Goal: Transaction & Acquisition: Purchase product/service

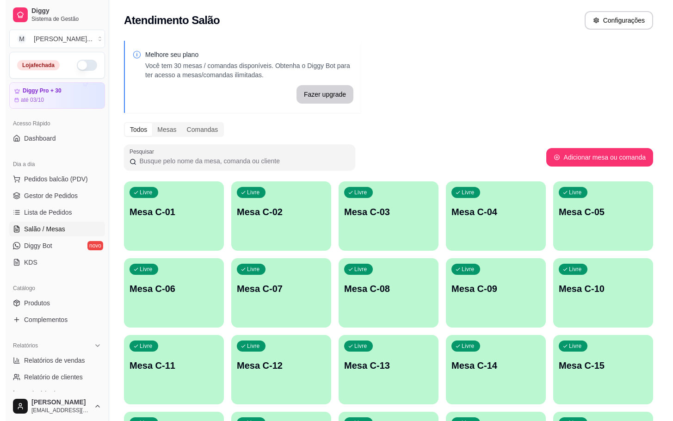
scroll to position [182, 0]
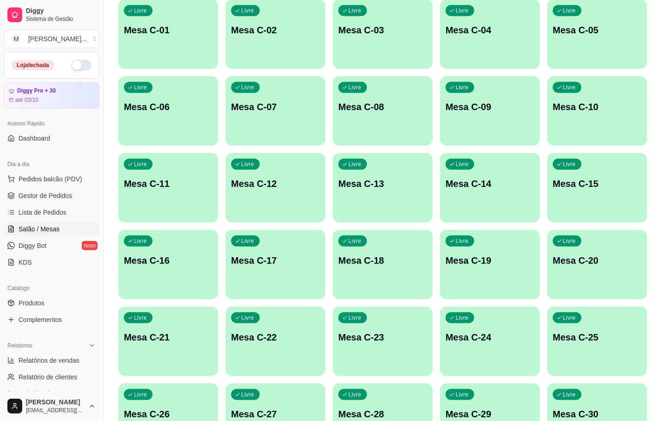
click at [164, 214] on div "button" at bounding box center [168, 216] width 100 height 11
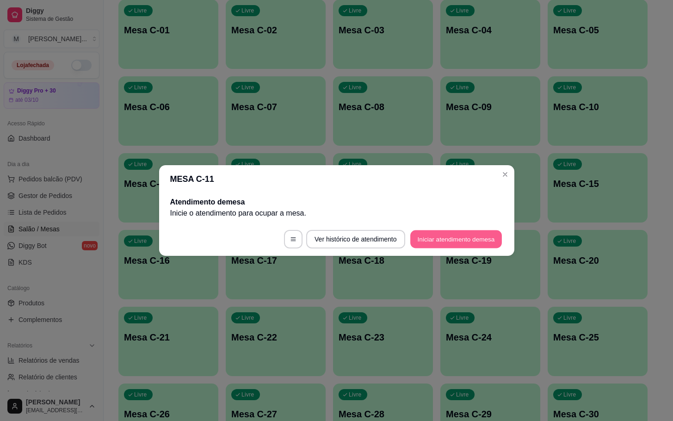
click at [484, 233] on button "Iniciar atendimento de mesa" at bounding box center [456, 239] width 92 height 18
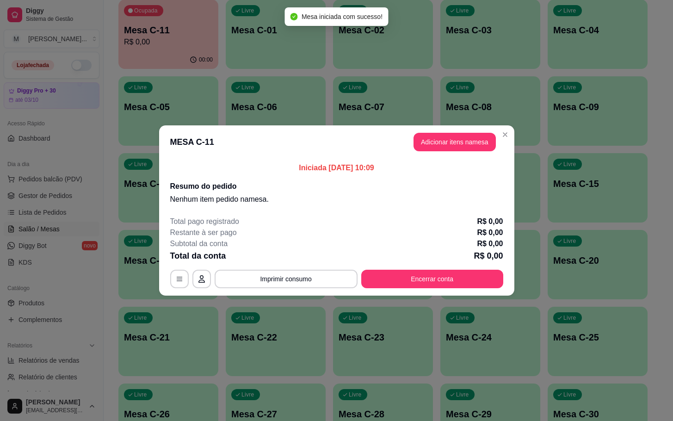
click at [463, 153] on header "MESA C-11 Adicionar itens na mesa" at bounding box center [336, 141] width 355 height 33
click at [462, 141] on button "Adicionar itens na mesa" at bounding box center [454, 142] width 82 height 18
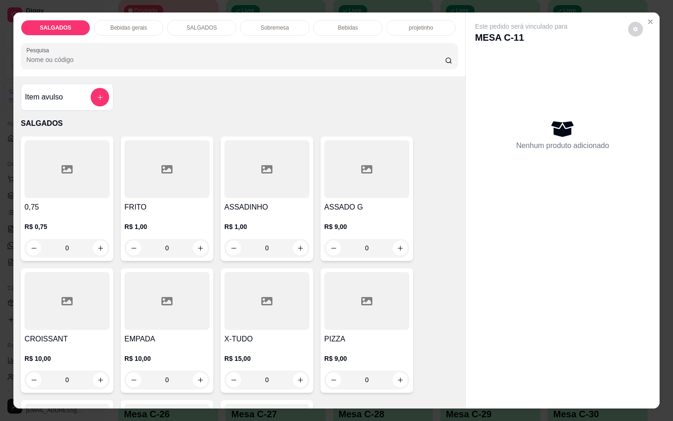
scroll to position [208, 0]
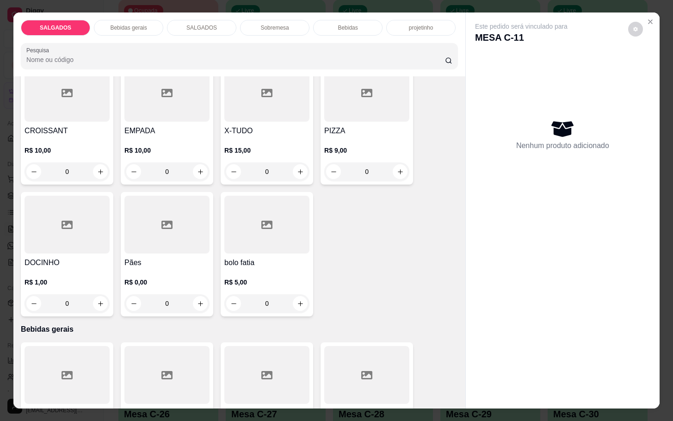
click at [165, 250] on div "Pães R$ 0,00 0" at bounding box center [167, 254] width 92 height 124
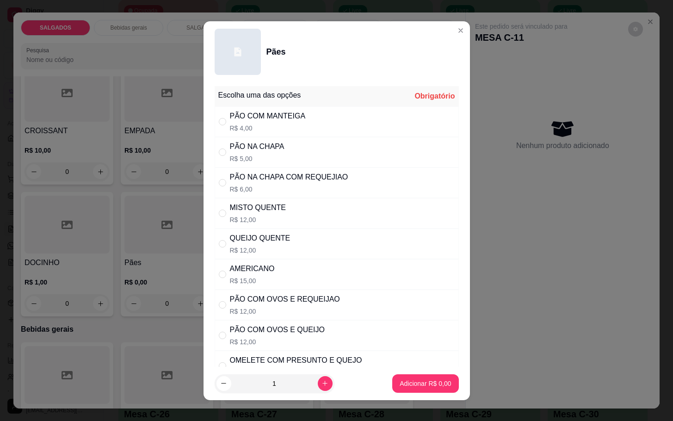
click at [240, 155] on p "R$ 5,00" at bounding box center [257, 158] width 55 height 9
radio input "true"
click at [318, 385] on button "increase-product-quantity" at bounding box center [325, 383] width 15 height 15
type input "2"
click at [439, 386] on button "Adicionar R$ 10,00" at bounding box center [423, 383] width 70 height 18
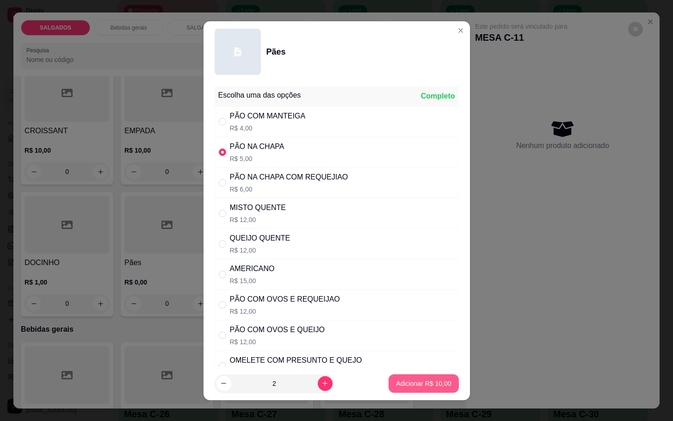
type input "2"
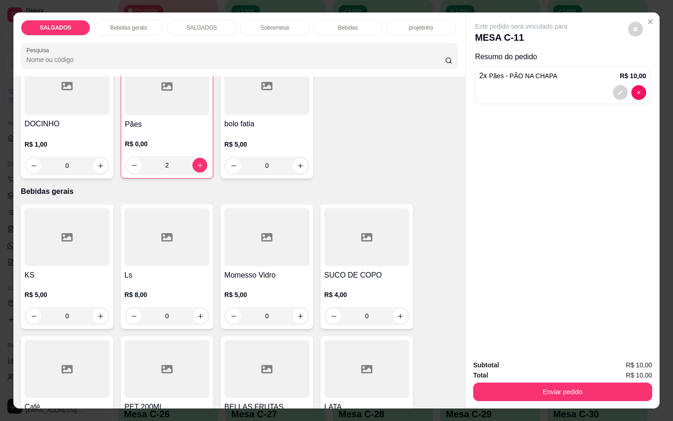
scroll to position [416, 0]
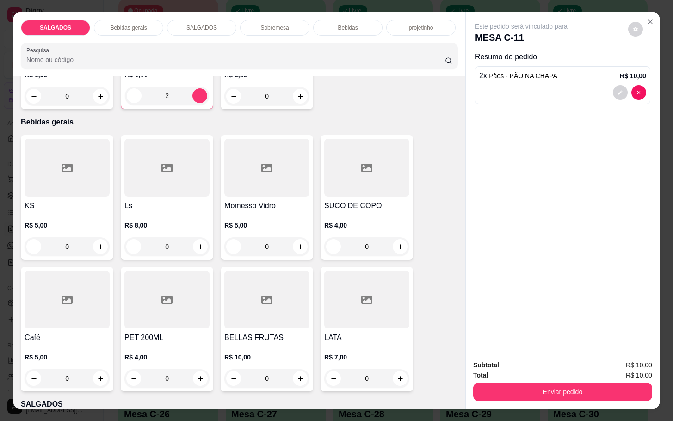
click at [81, 324] on div at bounding box center [67, 299] width 85 height 58
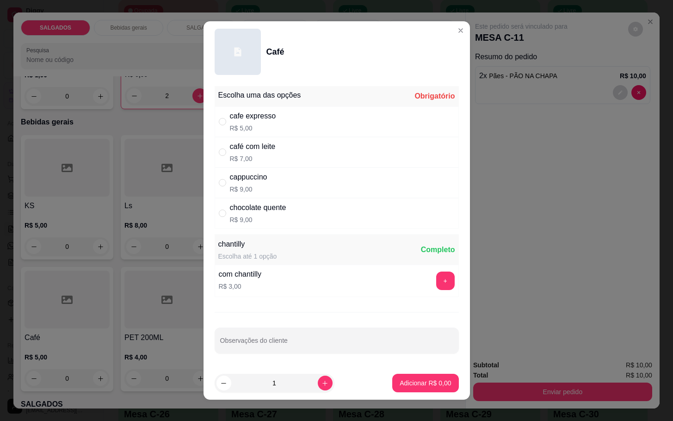
click at [222, 158] on div "café com leite R$ 7,00" at bounding box center [337, 152] width 244 height 31
radio input "true"
click at [399, 382] on p "Adicionar R$ 7,00" at bounding box center [424, 382] width 51 height 9
type input "1"
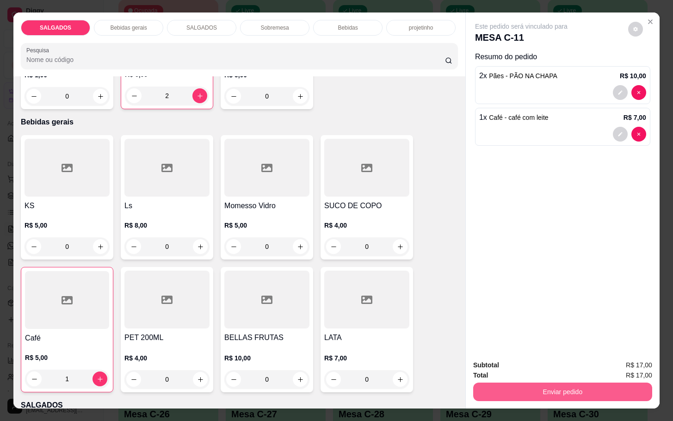
click at [533, 402] on div "Subtotal R$ 17,00 Total R$ 17,00 Enviar pedido" at bounding box center [563, 380] width 194 height 56
click at [501, 370] on div "Total R$ 17,00" at bounding box center [562, 375] width 179 height 10
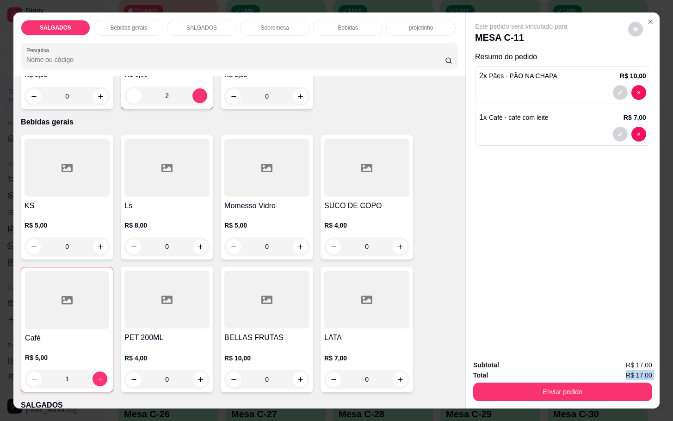
drag, startPoint x: 505, startPoint y: 375, endPoint x: 512, endPoint y: 385, distance: 12.1
click at [507, 375] on div "Subtotal R$ 17,00 Total R$ 17,00 Enviar pedido" at bounding box center [562, 380] width 179 height 41
click at [515, 389] on button "Enviar pedido" at bounding box center [562, 391] width 179 height 18
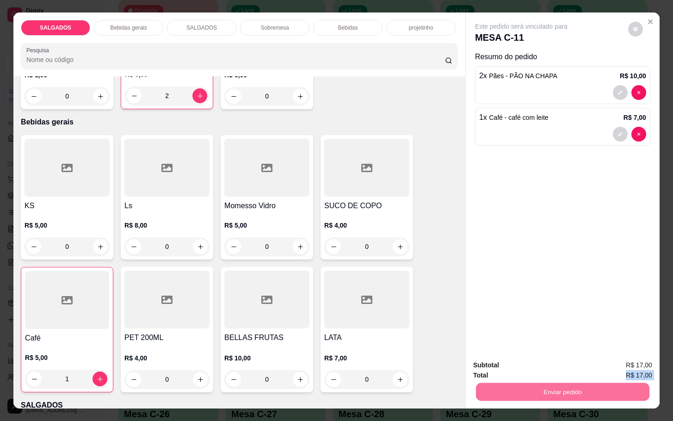
click at [504, 366] on button "Não registrar e enviar pedido" at bounding box center [530, 364] width 96 height 18
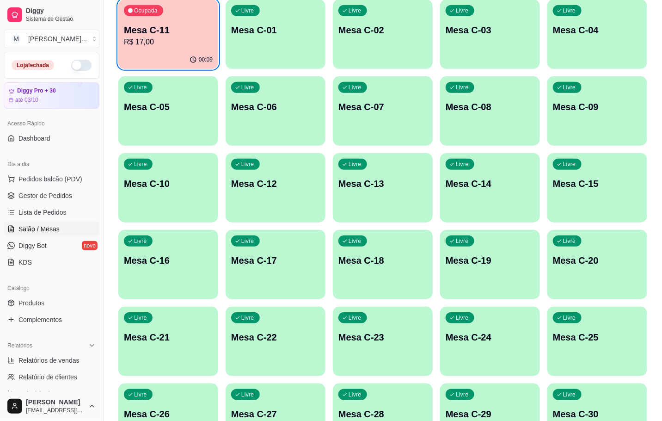
click at [154, 51] on div "00:09" at bounding box center [168, 60] width 100 height 18
click at [162, 37] on p "R$ 17,00" at bounding box center [168, 42] width 89 height 11
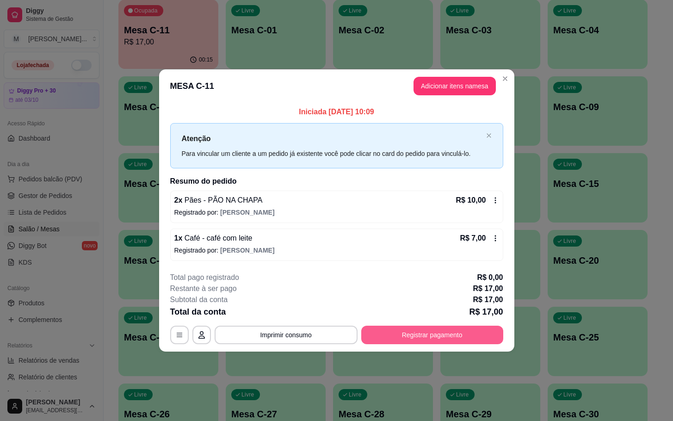
click at [479, 340] on button "Registrar pagamento" at bounding box center [432, 334] width 142 height 18
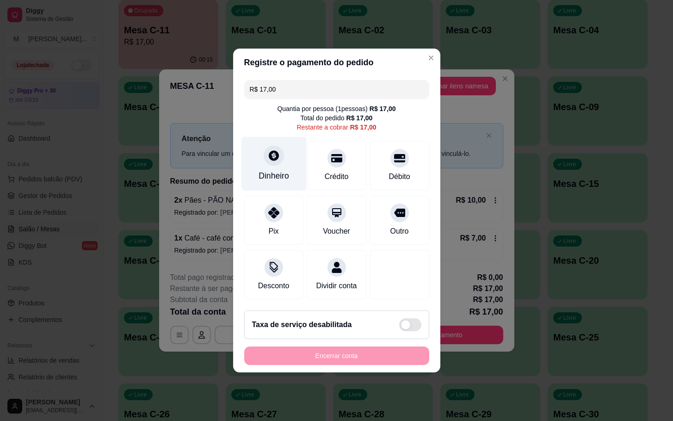
drag, startPoint x: 263, startPoint y: 137, endPoint x: 270, endPoint y: 136, distance: 8.0
click at [270, 137] on div "Dinheiro" at bounding box center [273, 164] width 65 height 54
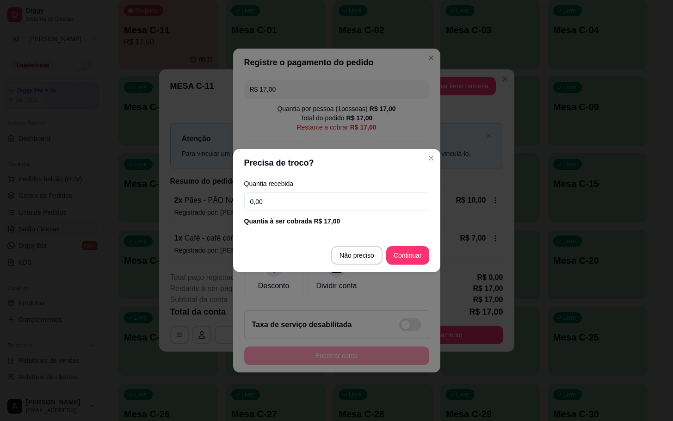
drag, startPoint x: 328, startPoint y: 202, endPoint x: 322, endPoint y: 202, distance: 5.5
click at [326, 202] on input "0,00" at bounding box center [336, 201] width 185 height 18
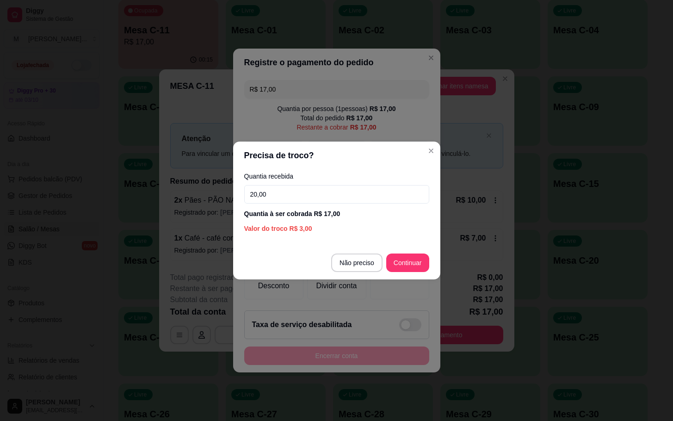
type input "20,00"
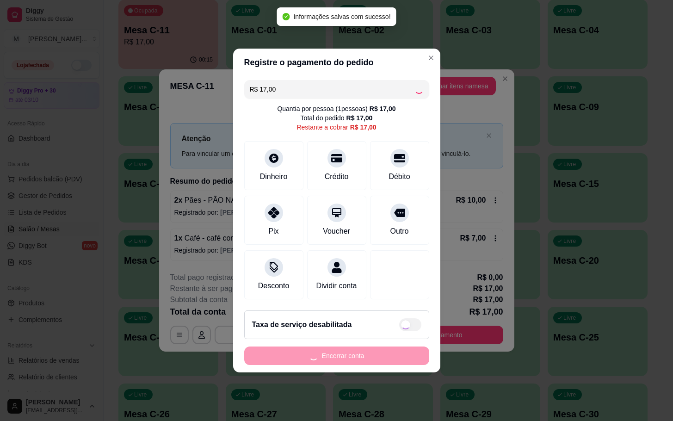
type input "R$ 0,00"
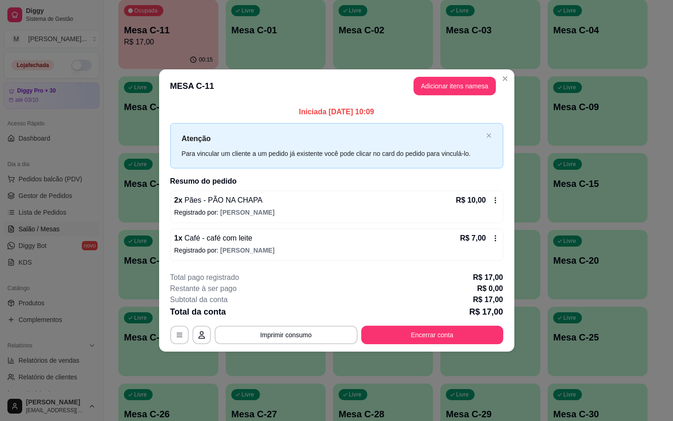
click at [435, 343] on button "Encerrar conta" at bounding box center [432, 334] width 142 height 18
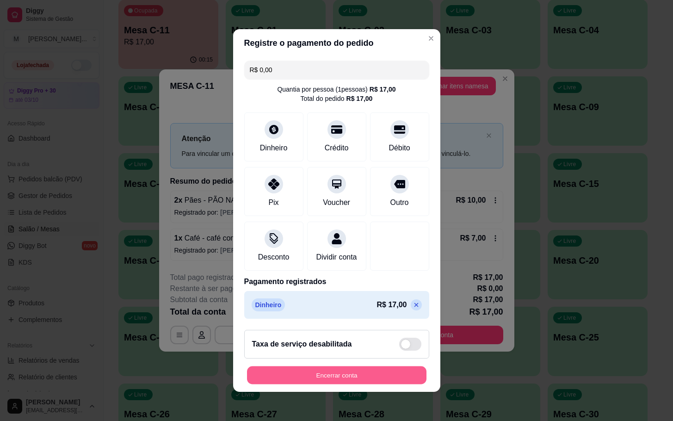
click at [325, 381] on button "Encerrar conta" at bounding box center [336, 375] width 179 height 18
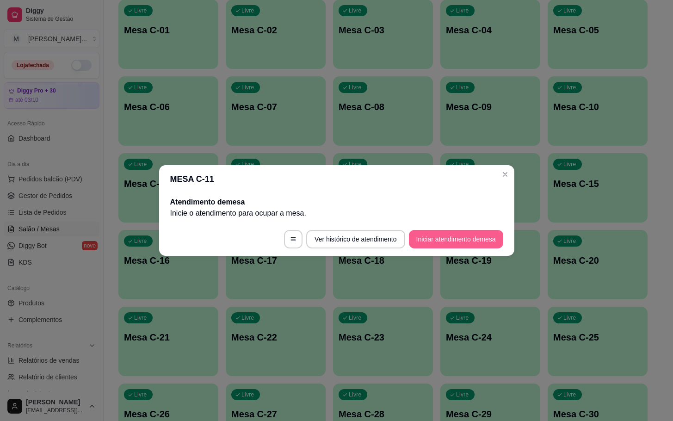
click at [463, 233] on button "Iniciar atendimento de mesa" at bounding box center [456, 239] width 94 height 18
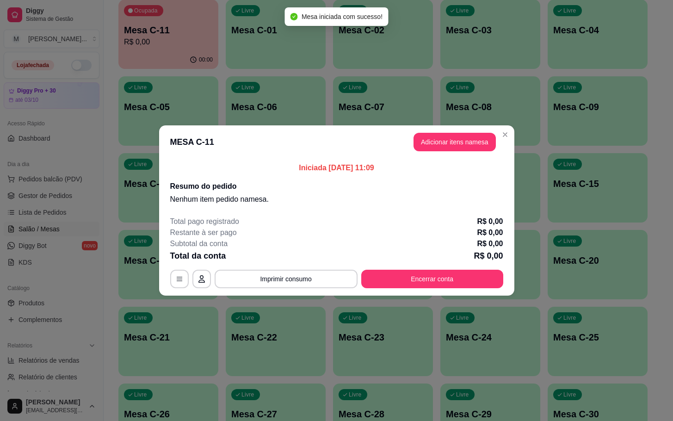
click at [446, 125] on header "MESA C-11 Adicionar itens na mesa" at bounding box center [336, 141] width 355 height 33
click at [445, 140] on button "Adicionar itens na mesa" at bounding box center [455, 142] width 80 height 18
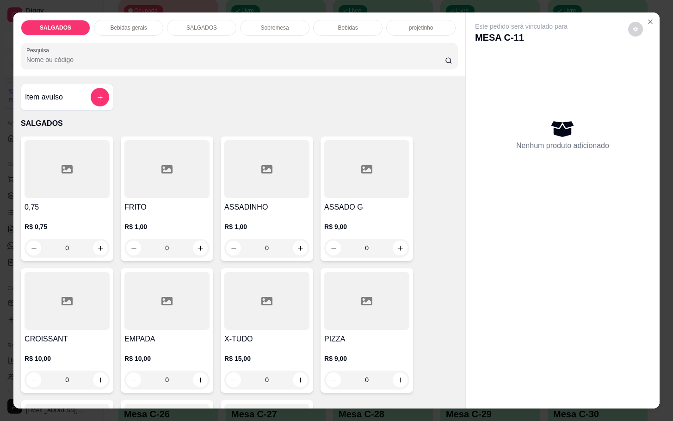
click at [160, 202] on h4 "FRITO" at bounding box center [166, 207] width 85 height 11
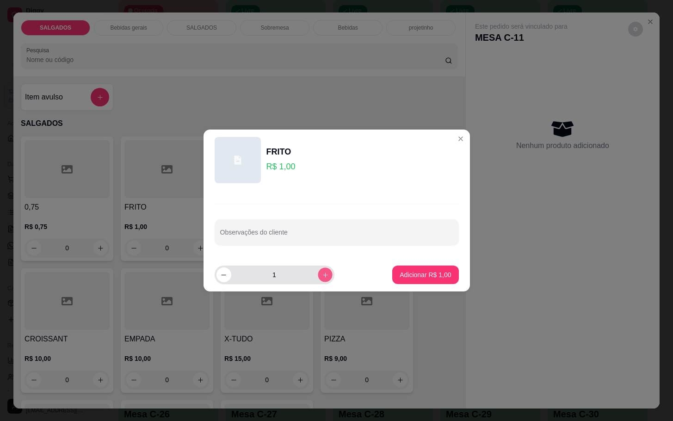
click at [318, 276] on button "increase-product-quantity" at bounding box center [325, 274] width 14 height 14
click at [318, 276] on button "increase-product-quantity" at bounding box center [325, 274] width 15 height 15
click at [318, 275] on button "increase-product-quantity" at bounding box center [325, 274] width 15 height 15
click at [321, 275] on icon "increase-product-quantity" at bounding box center [324, 274] width 7 height 7
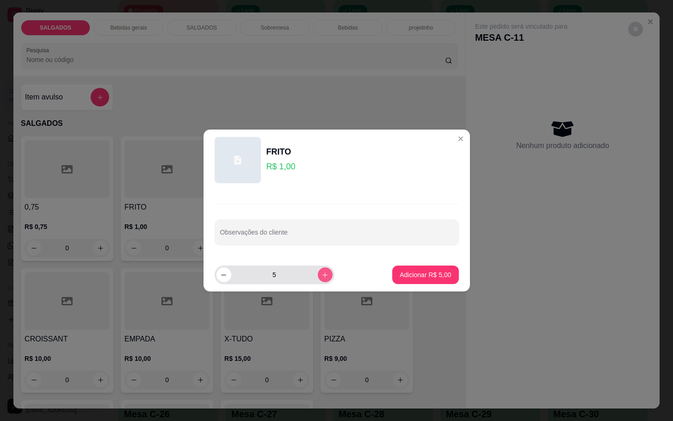
type input "6"
click at [425, 279] on p "Adicionar R$ 6,00" at bounding box center [424, 274] width 51 height 9
type input "6"
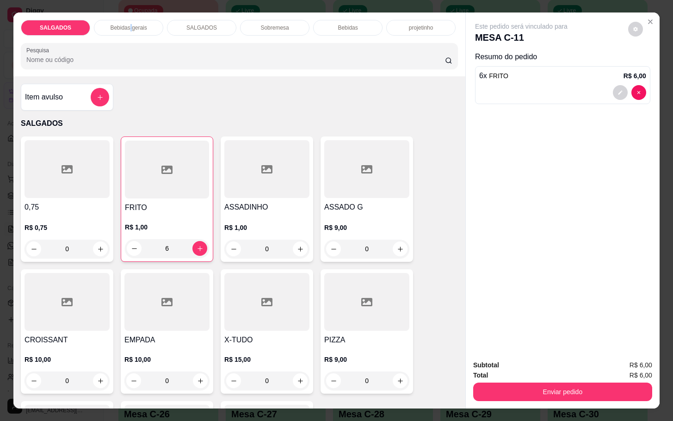
click at [127, 12] on div "SALGADOS Bebidas gerais SALGADOS Sobremesa Bebidas projetinho Pesquisa" at bounding box center [239, 44] width 452 height 64
click at [131, 12] on div "SALGADOS Bebidas gerais SALGADOS Sobremesa Bebidas projetinho Pesquisa" at bounding box center [239, 44] width 452 height 64
click at [123, 24] on p "Bebidas gerais" at bounding box center [128, 27] width 37 height 7
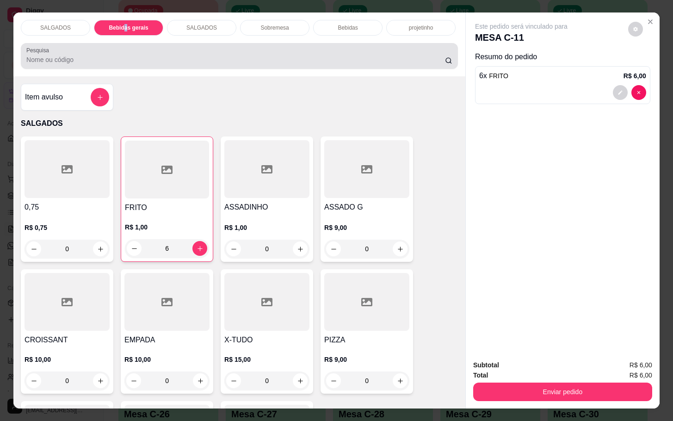
scroll to position [22, 0]
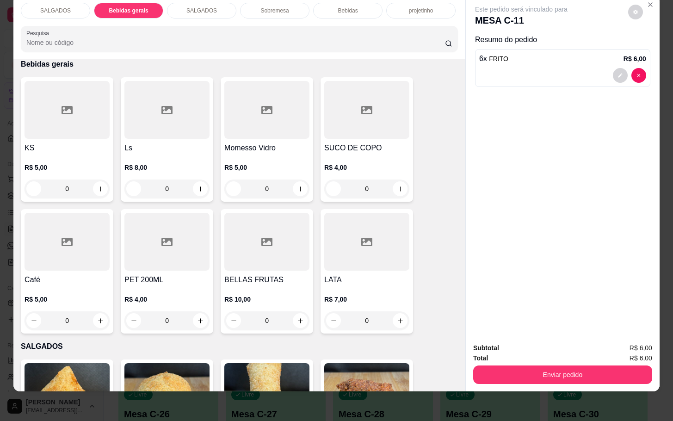
click at [199, 255] on div at bounding box center [166, 242] width 85 height 58
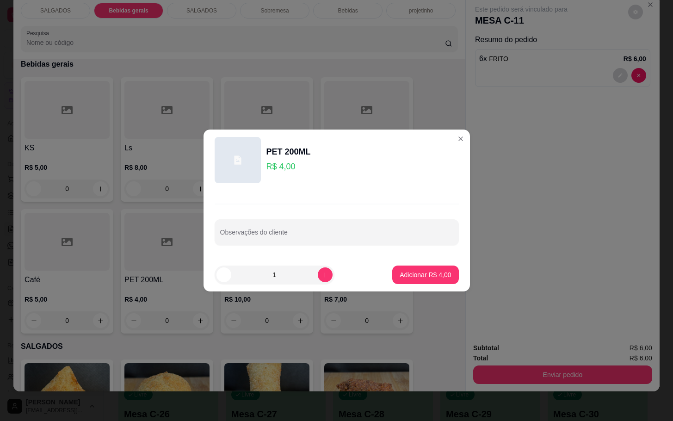
drag, startPoint x: 429, startPoint y: 290, endPoint x: 423, endPoint y: 311, distance: 21.5
click at [431, 290] on footer "1 Adicionar R$ 4,00" at bounding box center [336, 274] width 266 height 33
click at [433, 279] on p "Adicionar R$ 4,00" at bounding box center [424, 274] width 51 height 9
type input "1"
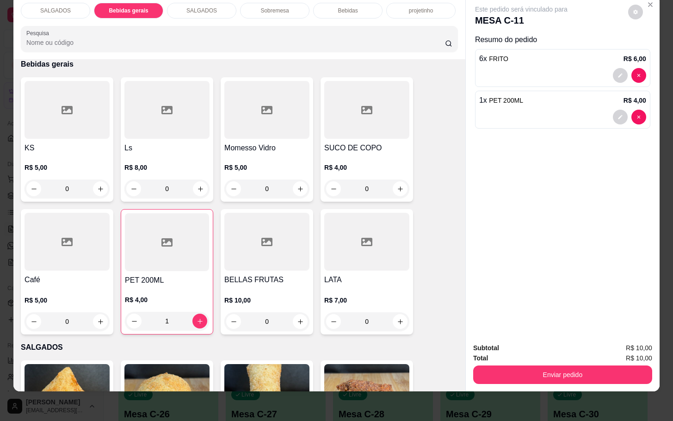
click at [545, 380] on div "Subtotal R$ 10,00 Total R$ 10,00 Enviar pedido" at bounding box center [563, 363] width 194 height 56
click at [553, 366] on button "Enviar pedido" at bounding box center [562, 374] width 179 height 18
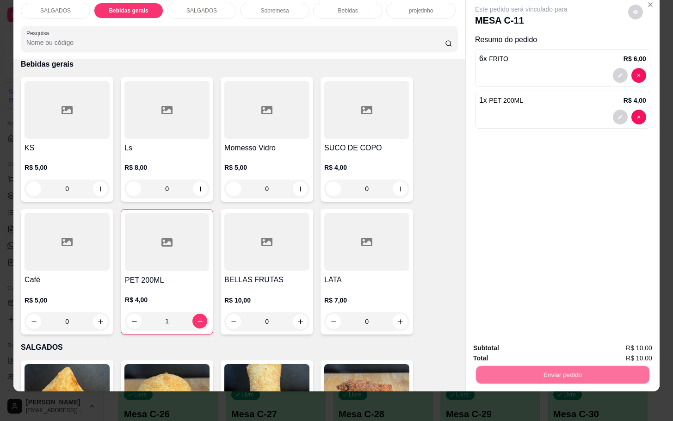
click at [547, 343] on button "Não registrar e enviar pedido" at bounding box center [530, 342] width 96 height 18
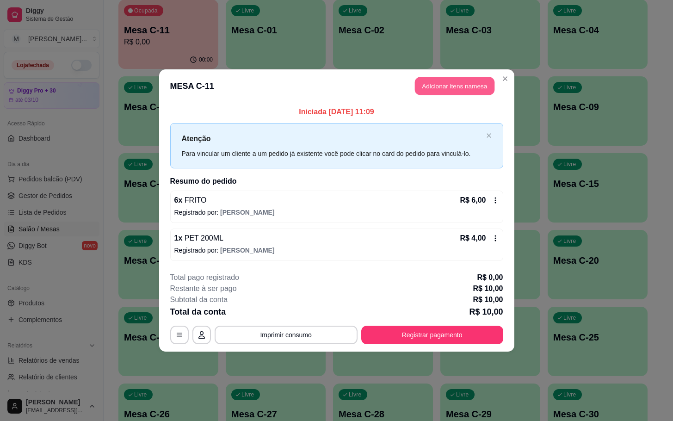
click at [453, 92] on button "Adicionar itens na mesa" at bounding box center [455, 86] width 80 height 18
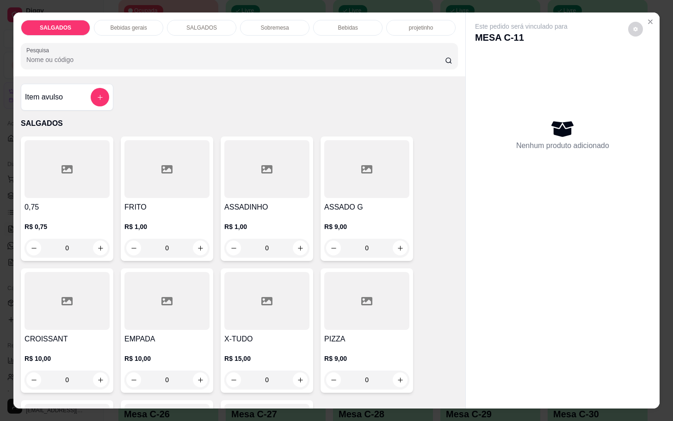
click at [129, 179] on div at bounding box center [166, 169] width 85 height 58
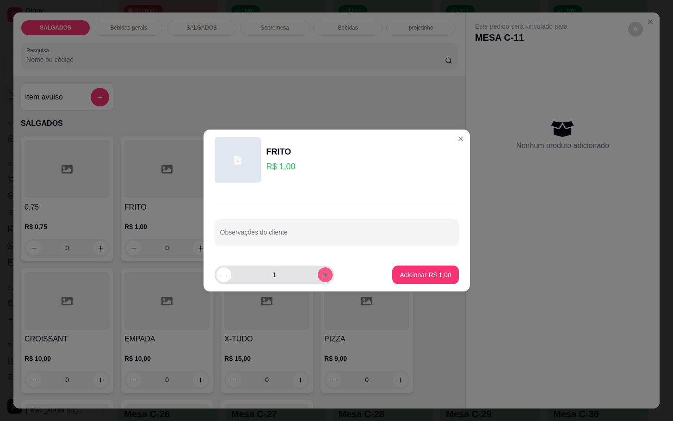
click at [323, 279] on button "increase-product-quantity" at bounding box center [325, 274] width 15 height 15
click at [323, 279] on button "increase-product-quantity" at bounding box center [325, 274] width 14 height 14
click at [323, 276] on button "increase-product-quantity" at bounding box center [325, 274] width 14 height 14
type input "4"
click at [407, 278] on p "Adicionar R$ 4,00" at bounding box center [424, 274] width 51 height 9
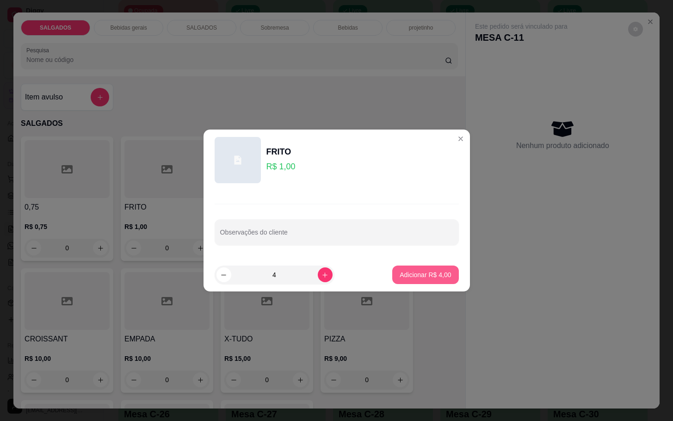
type input "4"
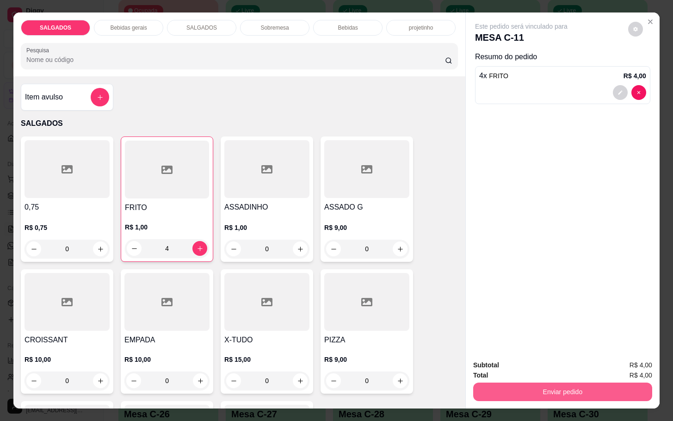
click at [600, 382] on button "Enviar pedido" at bounding box center [562, 391] width 179 height 18
click at [559, 351] on div "Deseja registrar o cliente que fez esse pedido? Essa é uma forma de identificar…" at bounding box center [557, 353] width 158 height 40
click at [557, 362] on button "Não registrar e enviar pedido" at bounding box center [530, 364] width 96 height 18
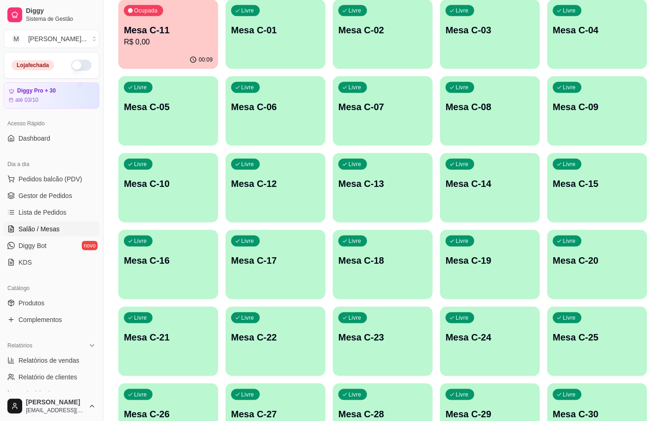
click at [203, 18] on div "Ocupada Mesa C-11 R$ 0,00" at bounding box center [168, 25] width 100 height 51
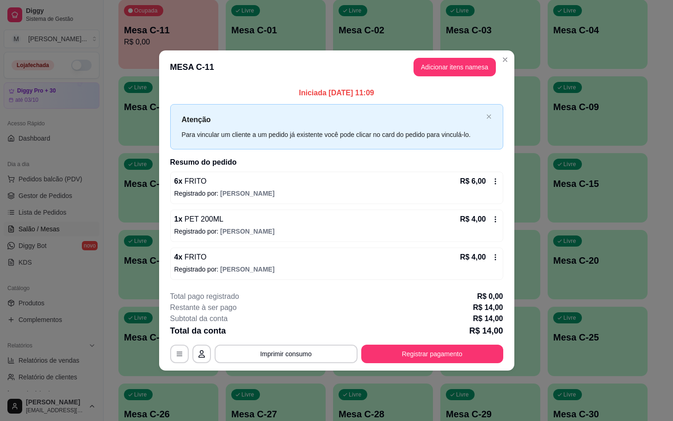
click at [393, 362] on button "Registrar pagamento" at bounding box center [432, 353] width 142 height 18
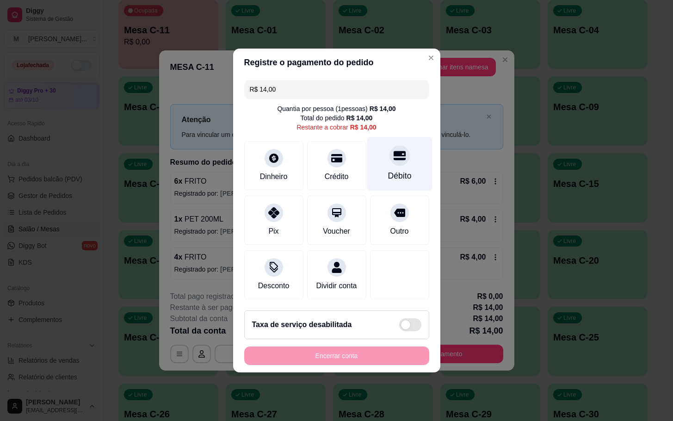
click at [393, 160] on div "Débito" at bounding box center [399, 164] width 65 height 54
type input "R$ 0,00"
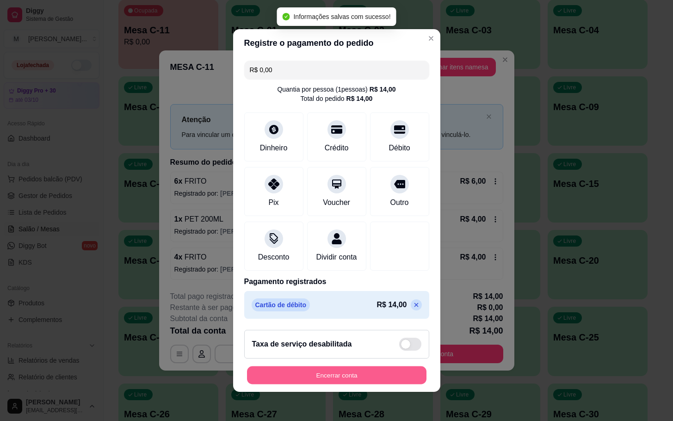
click at [344, 384] on button "Encerrar conta" at bounding box center [336, 375] width 179 height 18
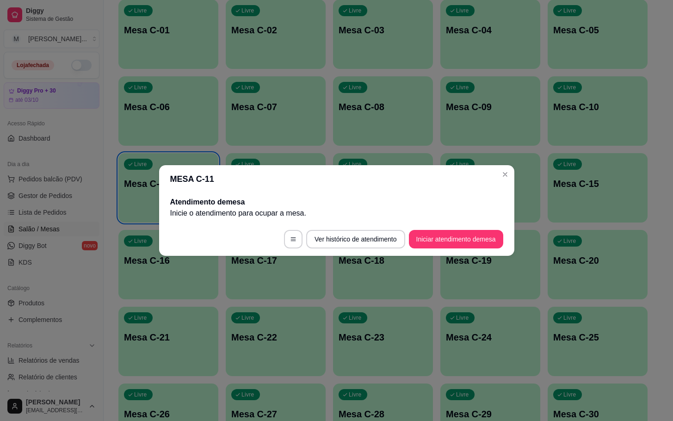
click at [499, 233] on button "Iniciar atendimento de mesa" at bounding box center [456, 239] width 94 height 18
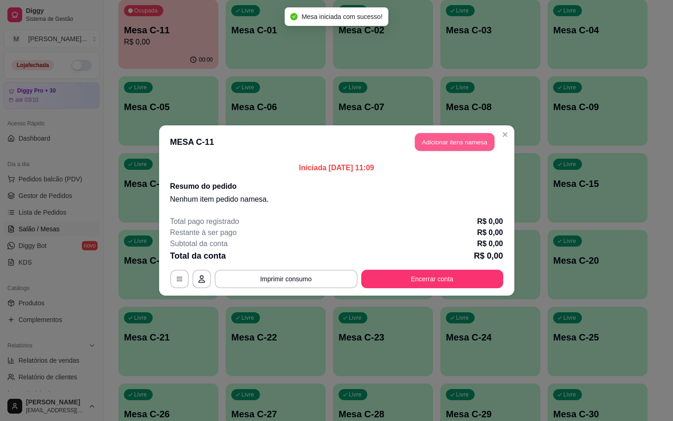
click at [456, 146] on button "Adicionar itens na mesa" at bounding box center [455, 142] width 80 height 18
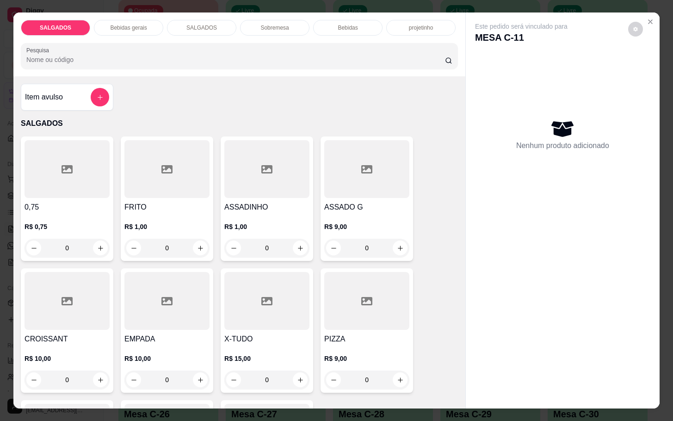
click at [175, 172] on div at bounding box center [166, 169] width 85 height 58
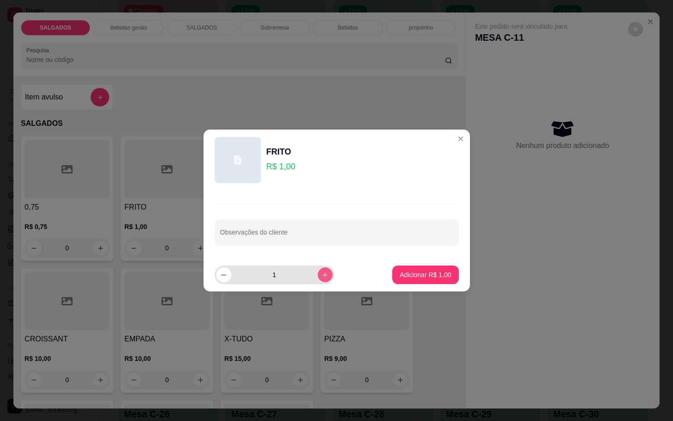
click at [321, 274] on icon "increase-product-quantity" at bounding box center [324, 274] width 7 height 7
click at [318, 273] on button "increase-product-quantity" at bounding box center [325, 274] width 15 height 15
click at [321, 273] on icon "increase-product-quantity" at bounding box center [324, 274] width 7 height 7
type input "5"
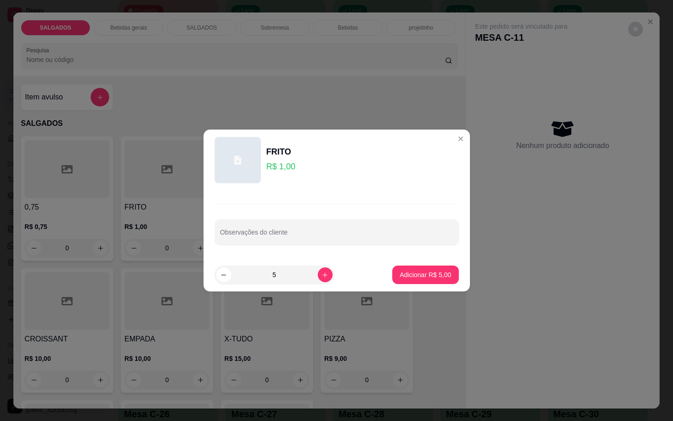
drag, startPoint x: 387, startPoint y: 284, endPoint x: 401, endPoint y: 283, distance: 13.4
click at [388, 284] on footer "5 Adicionar R$ 5,00" at bounding box center [336, 274] width 266 height 33
click at [401, 283] on button "Adicionar R$ 5,00" at bounding box center [425, 275] width 64 height 18
type input "5"
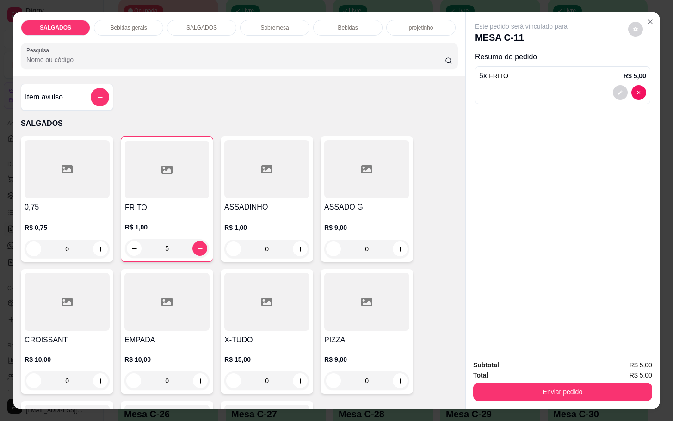
click at [126, 28] on div "Bebidas gerais" at bounding box center [128, 28] width 69 height 16
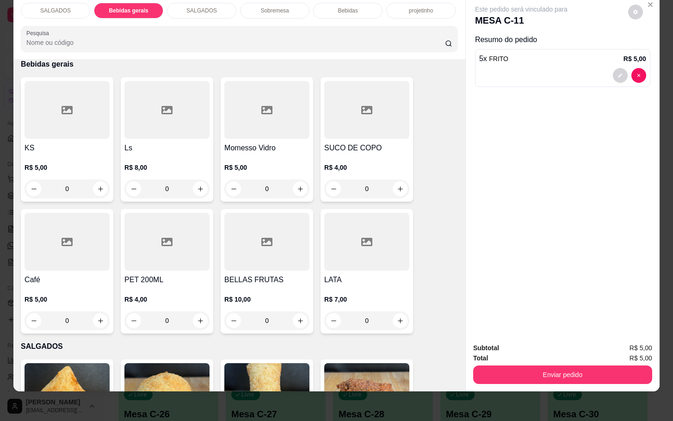
click at [58, 10] on div "SALGADOS Bebidas gerais SALGADOS Sobremesa Bebidas projetinho Pesquisa" at bounding box center [239, 27] width 452 height 64
click at [65, 8] on div "SALGADOS" at bounding box center [55, 11] width 69 height 16
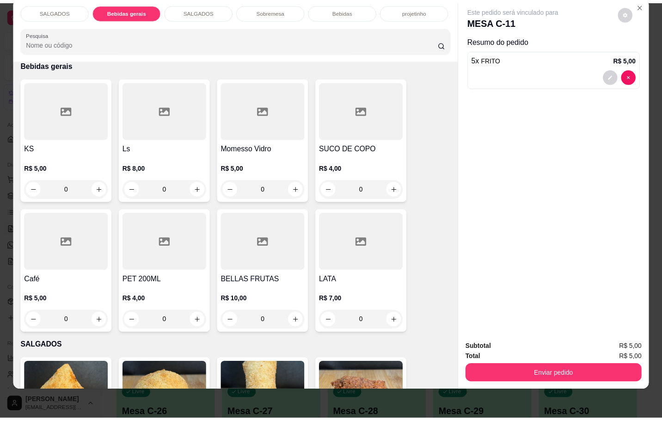
scroll to position [42, 0]
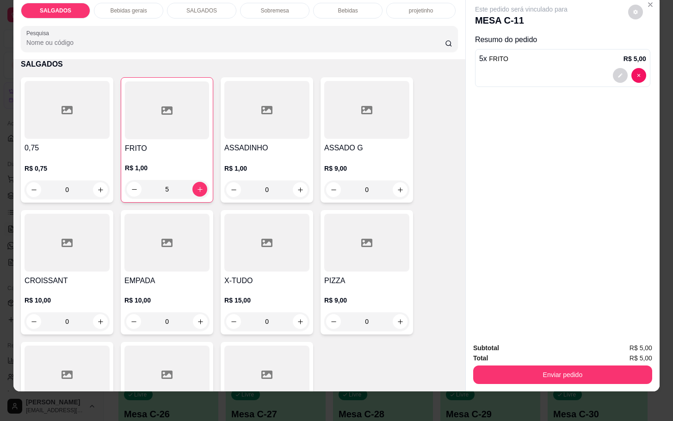
click at [390, 142] on h4 "ASSADO G" at bounding box center [366, 147] width 85 height 11
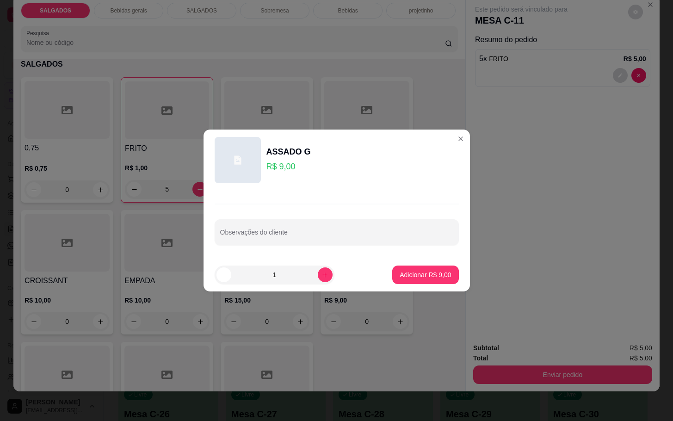
click at [402, 263] on footer "1 Adicionar R$ 9,00" at bounding box center [336, 274] width 266 height 33
click at [415, 286] on footer "1 Adicionar R$ 9,00" at bounding box center [336, 274] width 266 height 33
click at [411, 256] on div "Observações do cliente" at bounding box center [336, 224] width 266 height 68
click at [413, 261] on footer "1 Adicionar R$ 9,00" at bounding box center [336, 274] width 266 height 33
click at [412, 268] on button "Adicionar R$ 9,00" at bounding box center [425, 274] width 66 height 18
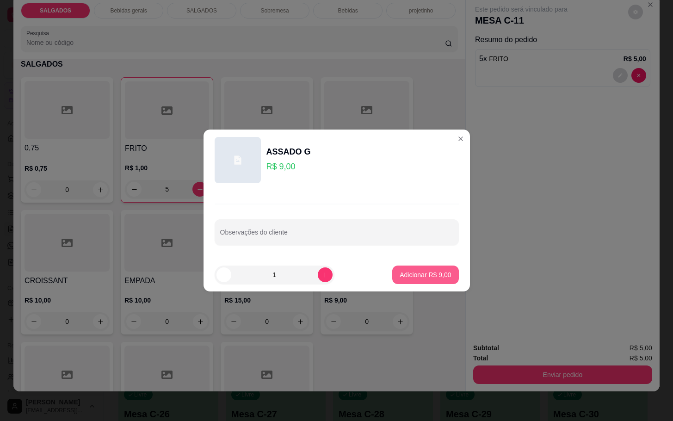
type input "1"
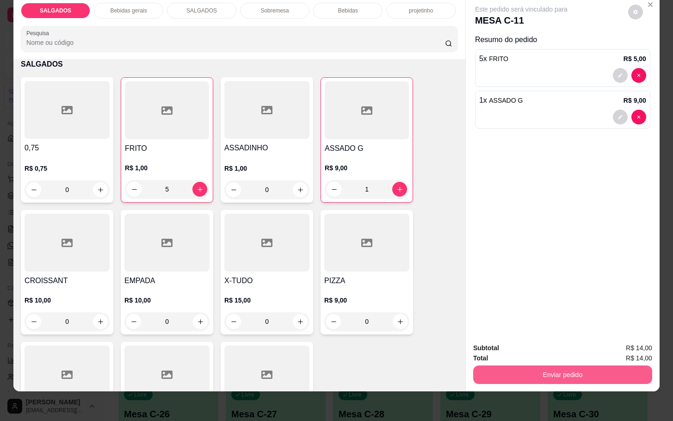
click at [487, 365] on button "Enviar pedido" at bounding box center [562, 374] width 179 height 18
click at [492, 339] on button "Não registrar e enviar pedido" at bounding box center [530, 341] width 93 height 17
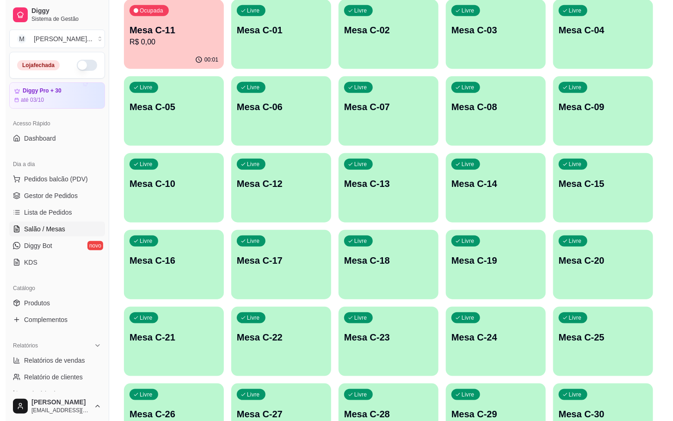
scroll to position [251, 0]
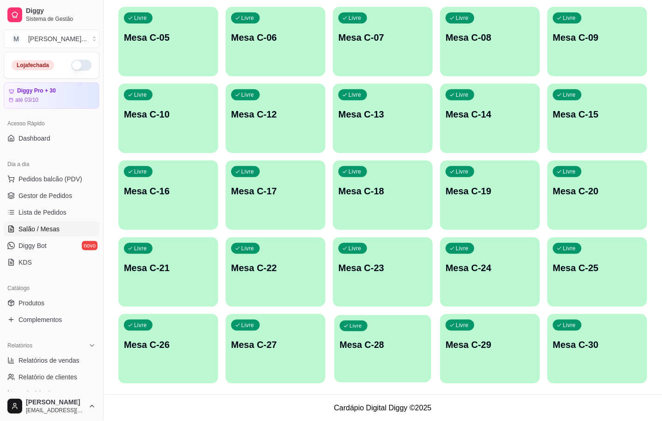
click at [353, 365] on div "Livre Mesa C-28" at bounding box center [382, 343] width 97 height 56
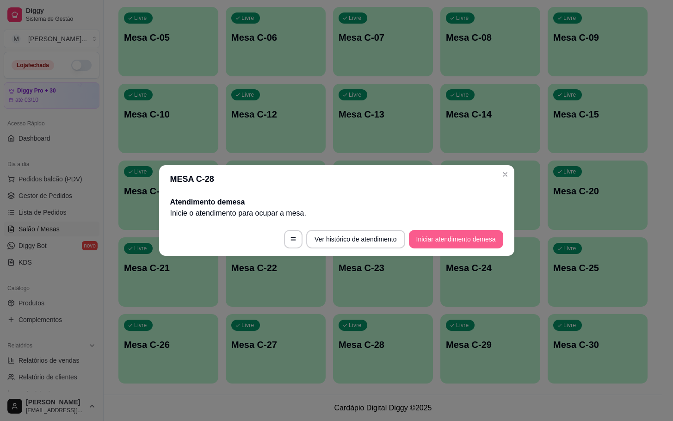
click at [472, 238] on button "Iniciar atendimento de mesa" at bounding box center [456, 239] width 94 height 18
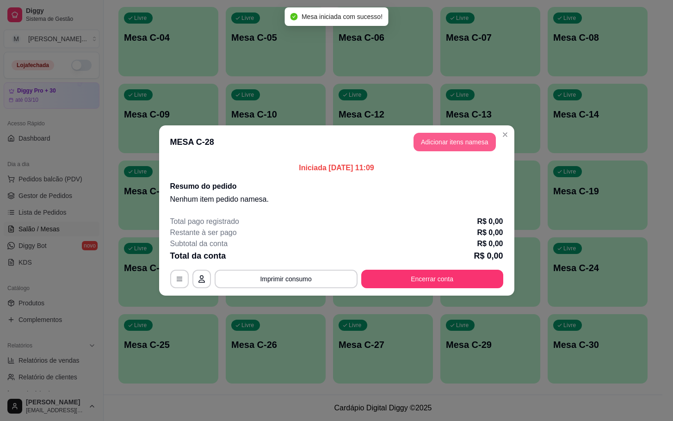
click at [447, 135] on button "Adicionar itens na mesa" at bounding box center [454, 142] width 82 height 18
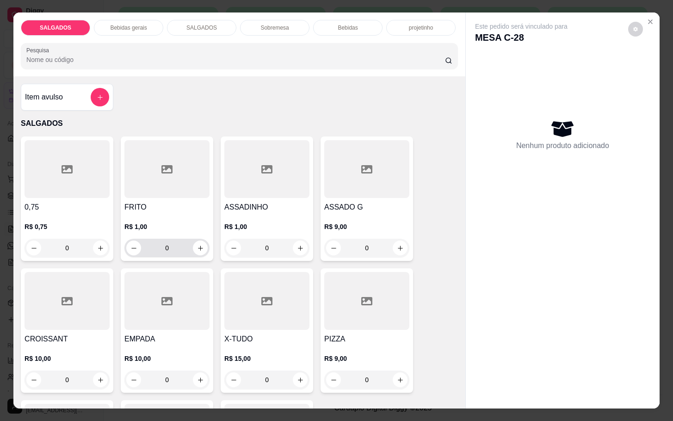
click at [167, 247] on input "0" at bounding box center [167, 248] width 52 height 18
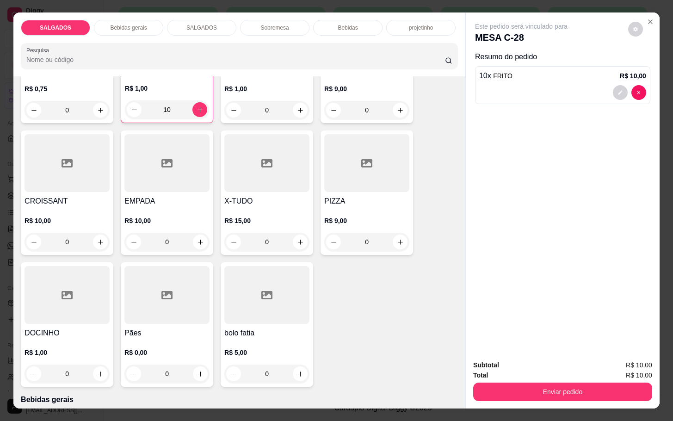
scroll to position [277, 0]
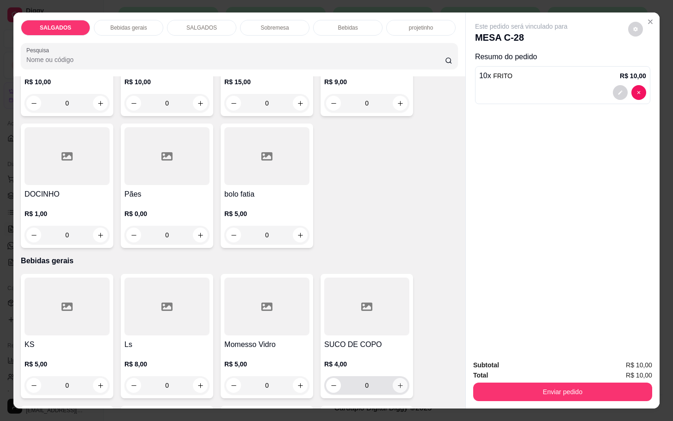
type input "10"
click at [397, 382] on icon "increase-product-quantity" at bounding box center [400, 385] width 7 height 7
click at [396, 382] on icon "increase-product-quantity" at bounding box center [399, 385] width 7 height 7
type input "2"
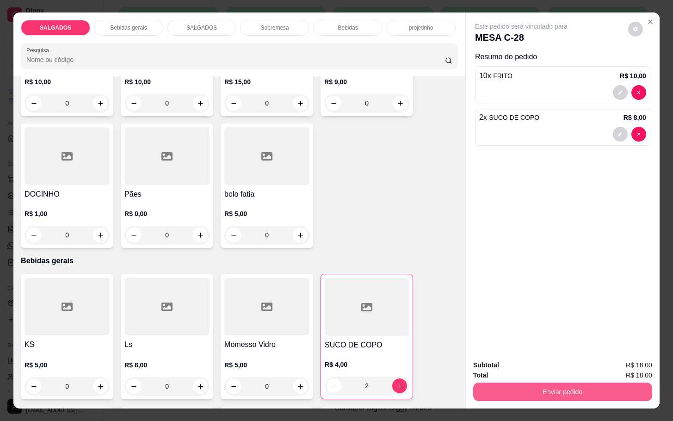
click at [574, 383] on button "Enviar pedido" at bounding box center [562, 391] width 179 height 18
click at [525, 356] on button "Não registrar e enviar pedido" at bounding box center [530, 364] width 96 height 18
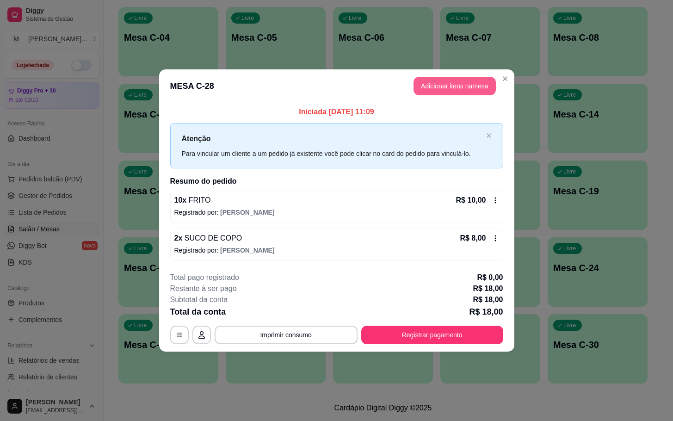
click at [469, 89] on button "Adicionar itens na mesa" at bounding box center [454, 86] width 82 height 18
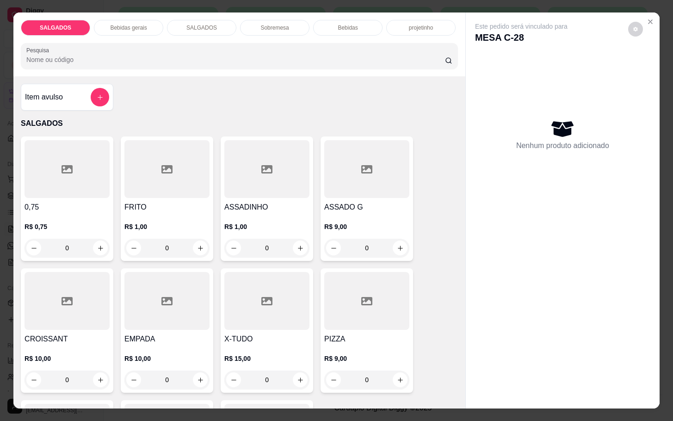
click at [129, 193] on div at bounding box center [166, 169] width 85 height 58
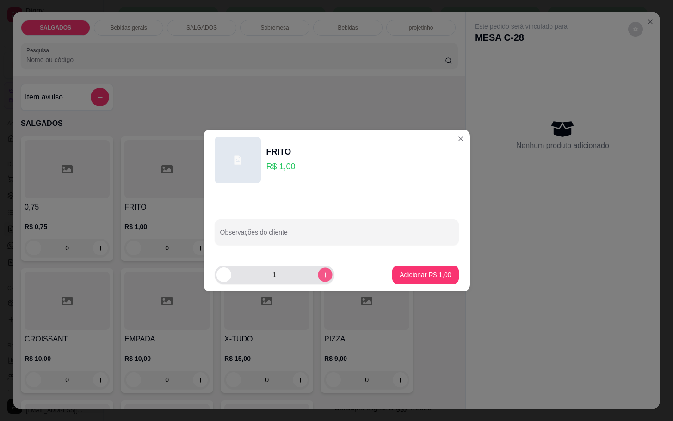
click at [322, 278] on button "increase-product-quantity" at bounding box center [325, 274] width 14 height 14
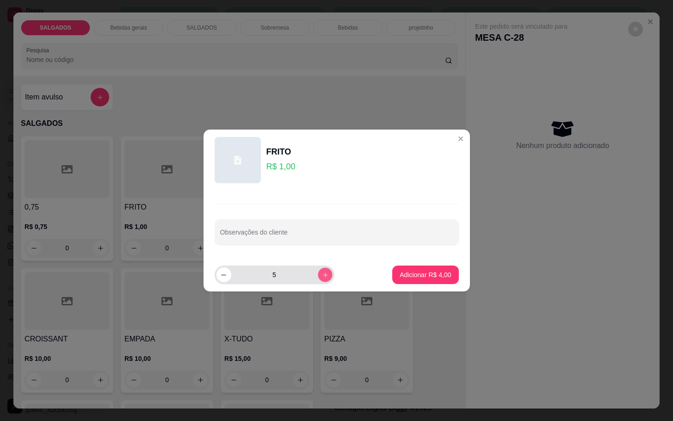
type input "6"
click at [399, 278] on p "Adicionar R$ 6,00" at bounding box center [424, 274] width 51 height 9
type input "6"
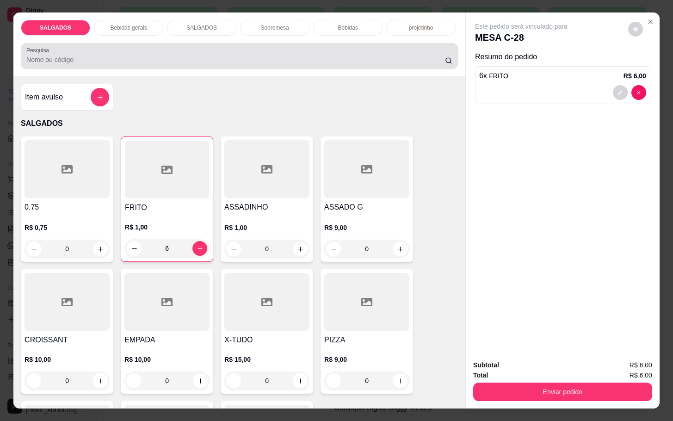
click at [135, 20] on div "Bebidas gerais" at bounding box center [128, 28] width 69 height 16
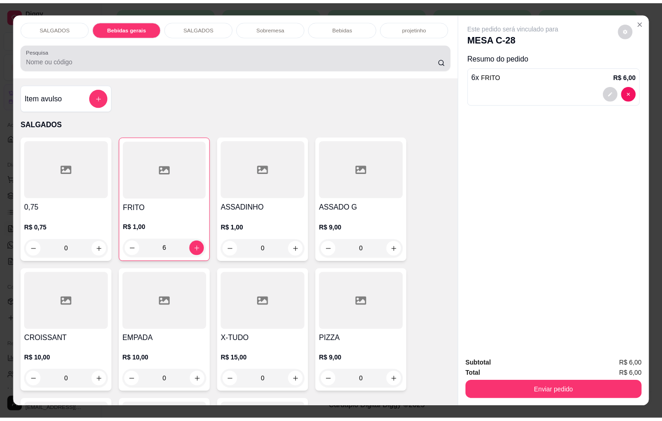
scroll to position [22, 0]
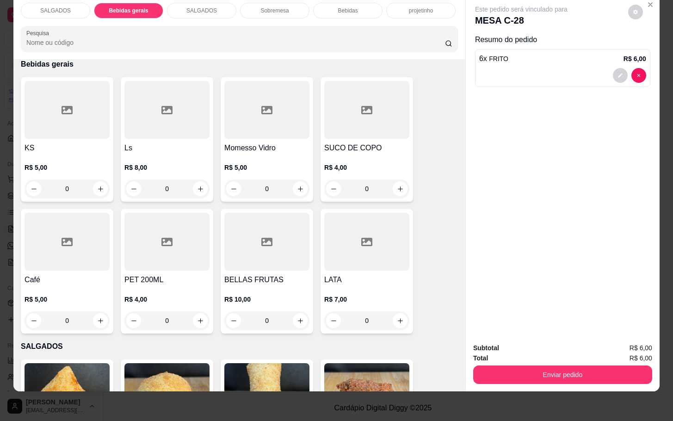
click at [330, 114] on div at bounding box center [366, 110] width 85 height 58
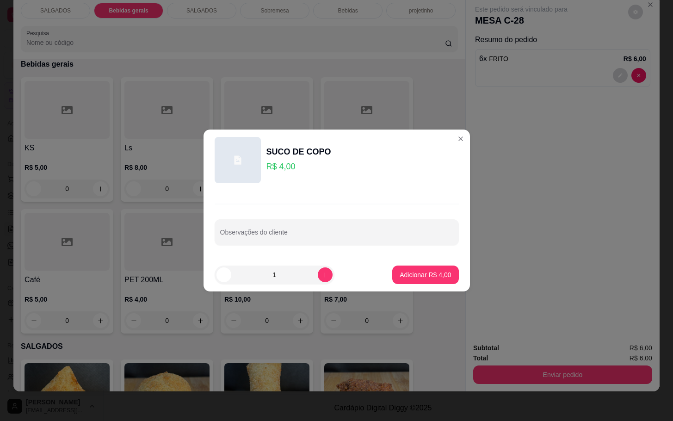
drag, startPoint x: 382, startPoint y: 272, endPoint x: 384, endPoint y: 261, distance: 11.3
click at [383, 272] on footer "1 Adicionar R$ 4,00" at bounding box center [336, 274] width 266 height 33
click at [393, 268] on button "Adicionar R$ 4,00" at bounding box center [425, 275] width 64 height 18
type input "1"
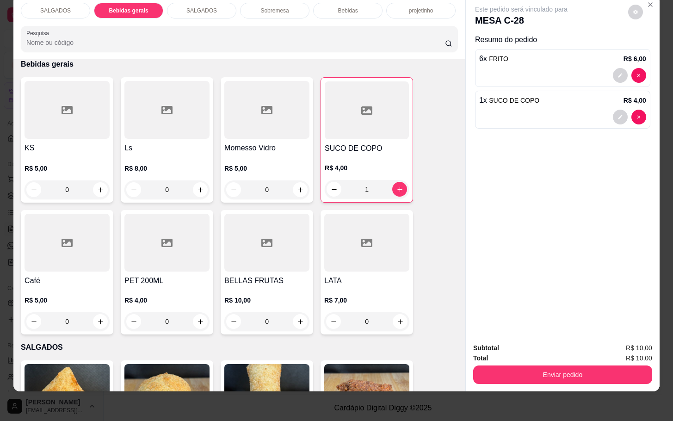
click at [547, 353] on div "Total R$ 10,00" at bounding box center [562, 358] width 179 height 10
drag, startPoint x: 545, startPoint y: 358, endPoint x: 541, endPoint y: 368, distance: 10.6
click at [544, 363] on div "Enviar pedido" at bounding box center [562, 373] width 179 height 21
click at [540, 372] on button "Enviar pedido" at bounding box center [562, 374] width 179 height 18
click at [542, 343] on button "Não registrar e enviar pedido" at bounding box center [530, 342] width 96 height 18
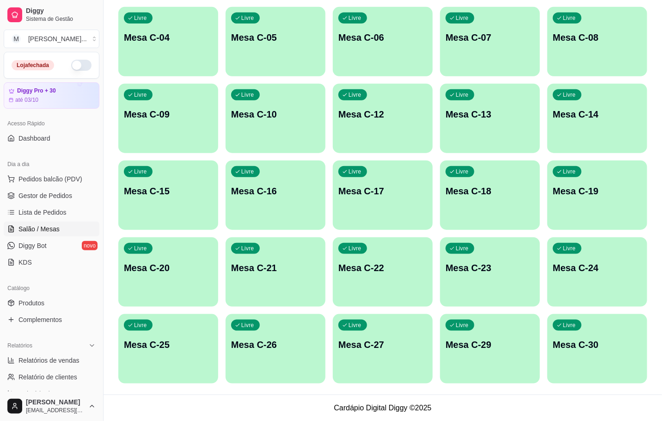
scroll to position [112, 0]
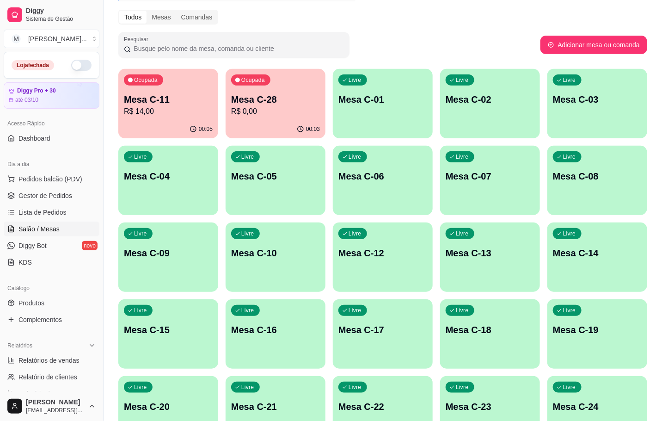
click at [180, 110] on p "R$ 14,00" at bounding box center [168, 111] width 89 height 11
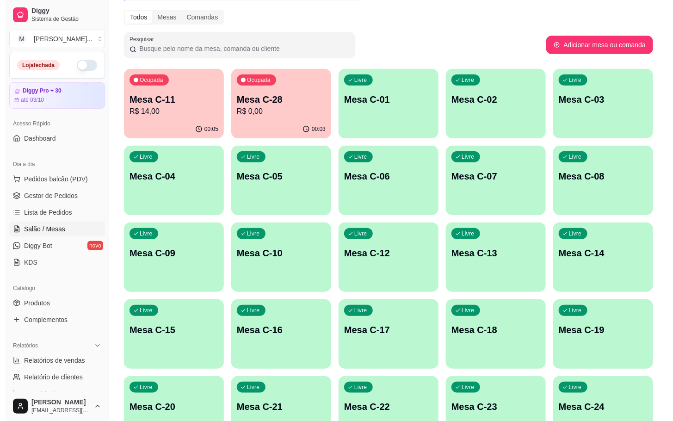
scroll to position [251, 0]
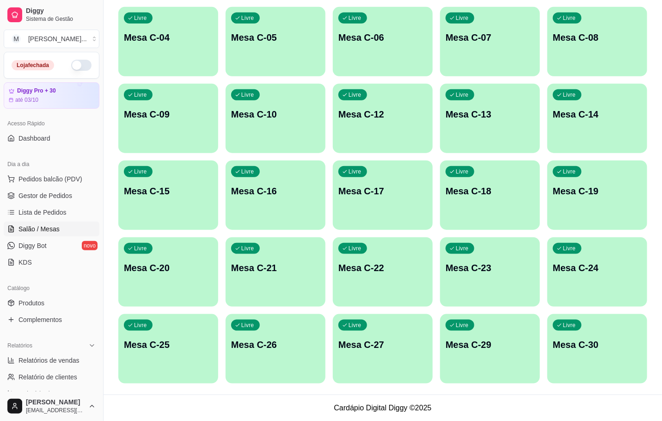
click at [477, 342] on p "Mesa C-29" at bounding box center [490, 344] width 89 height 13
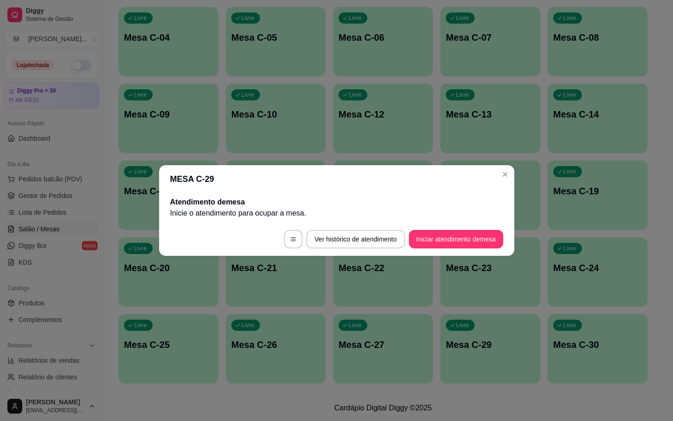
click at [463, 254] on footer "Ver histórico de atendimento Iniciar atendimento de mesa" at bounding box center [336, 238] width 355 height 33
click at [469, 243] on button "Iniciar atendimento de mesa" at bounding box center [456, 239] width 94 height 18
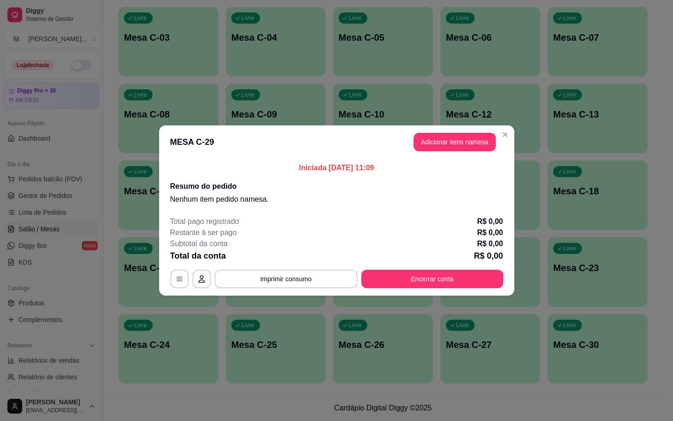
click at [454, 136] on button "Adicionar itens na mesa" at bounding box center [454, 142] width 82 height 18
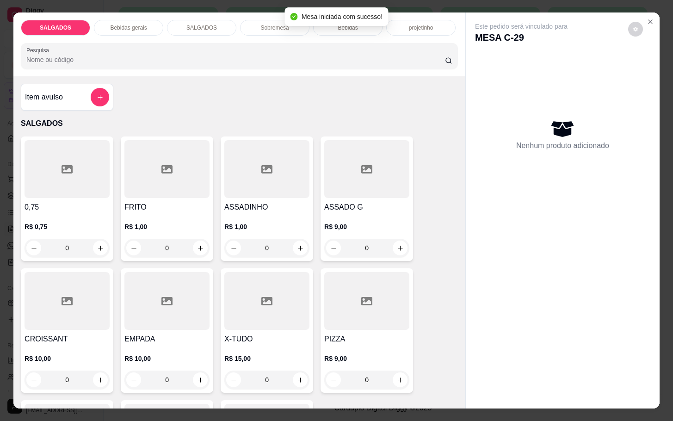
click at [386, 213] on div "R$ 9,00 0" at bounding box center [366, 235] width 85 height 44
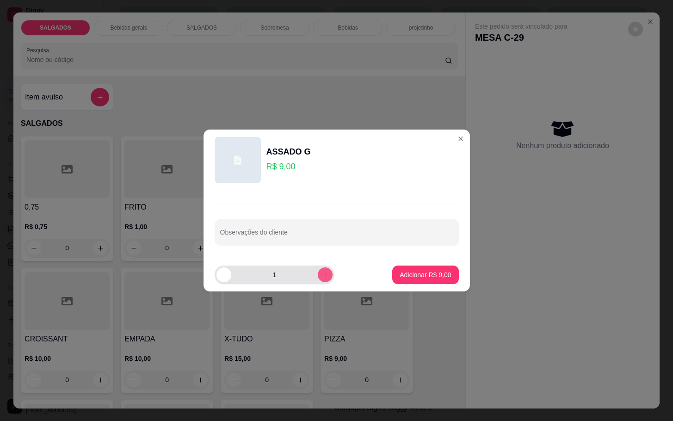
click at [321, 274] on button "increase-product-quantity" at bounding box center [325, 274] width 15 height 15
type input "2"
click at [422, 270] on p "Adicionar R$ 18,00" at bounding box center [424, 274] width 54 height 9
type input "2"
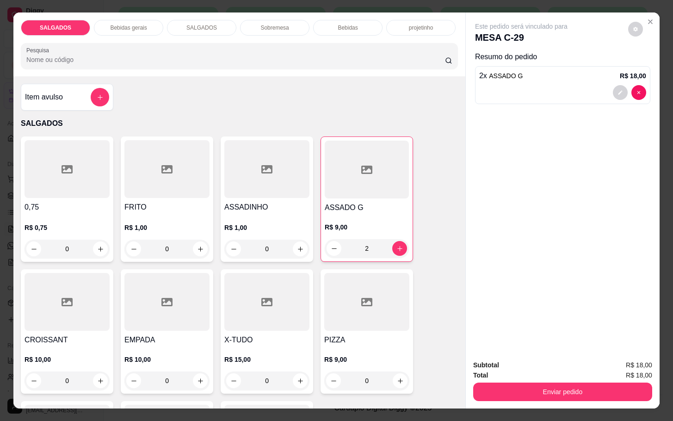
click at [184, 202] on h4 "FRITO" at bounding box center [166, 207] width 85 height 11
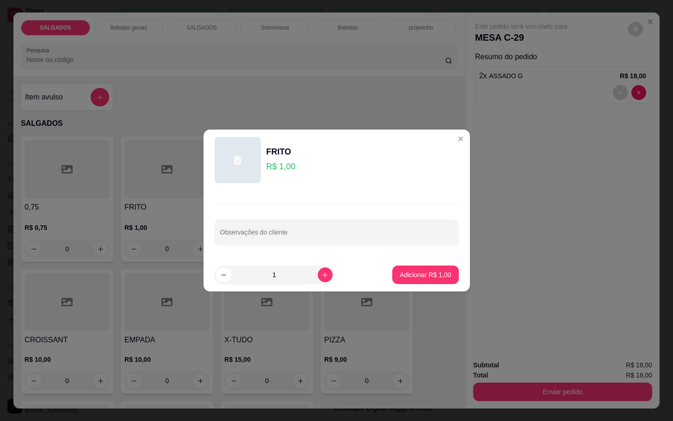
click at [318, 278] on button "increase-product-quantity" at bounding box center [325, 274] width 15 height 15
type input "2"
click at [401, 280] on button "Adicionar R$ 2,00" at bounding box center [425, 274] width 66 height 18
type input "2"
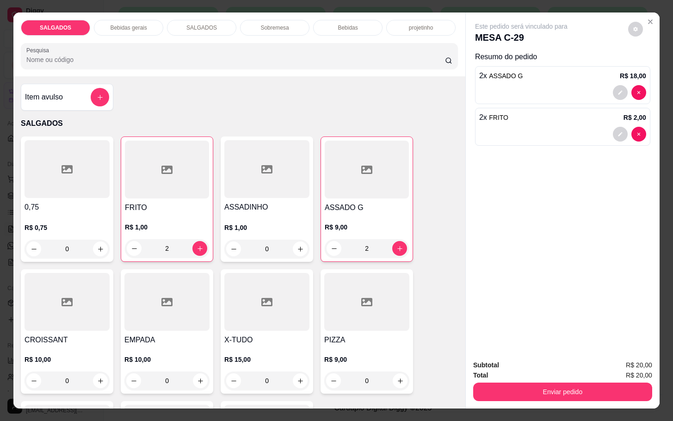
click at [139, 31] on div "SALGADOS Bebidas gerais SALGADOS Sobremesa Bebidas projetinho Pesquisa" at bounding box center [239, 44] width 452 height 64
click at [144, 25] on div "Bebidas gerais" at bounding box center [128, 28] width 69 height 16
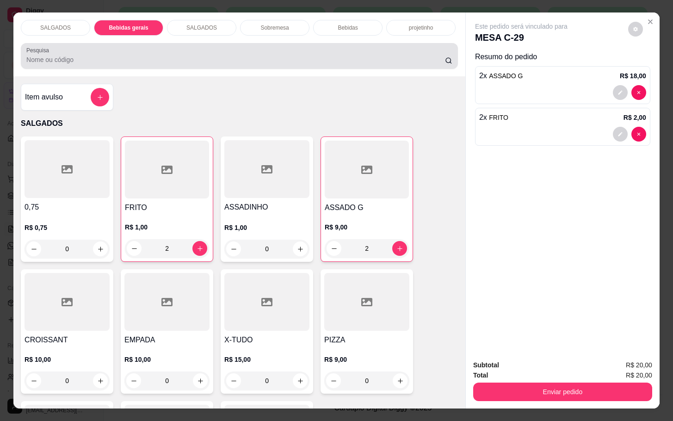
scroll to position [22, 0]
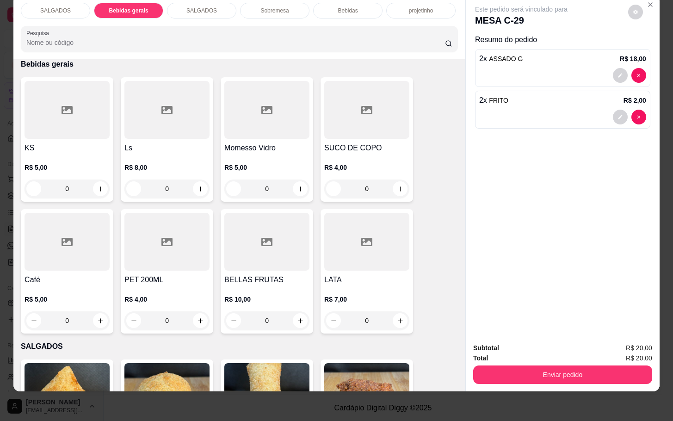
click at [34, 126] on div at bounding box center [67, 110] width 85 height 58
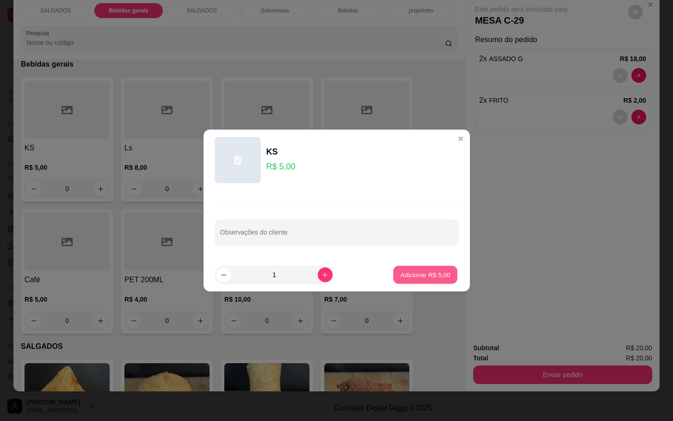
click at [408, 275] on p "Adicionar R$ 5,00" at bounding box center [425, 274] width 50 height 9
type input "1"
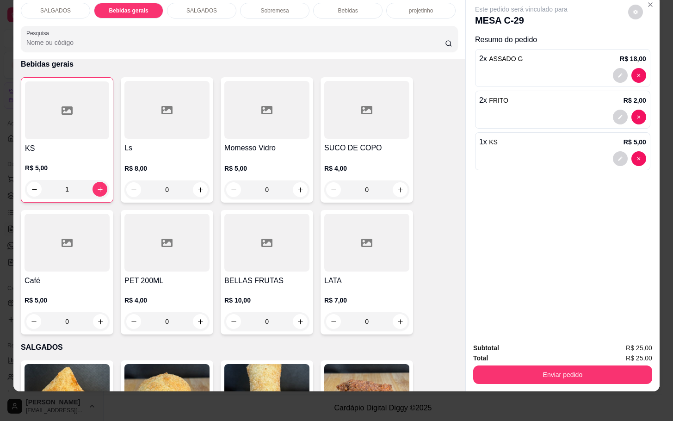
click at [368, 3] on div "Bebidas" at bounding box center [347, 11] width 69 height 16
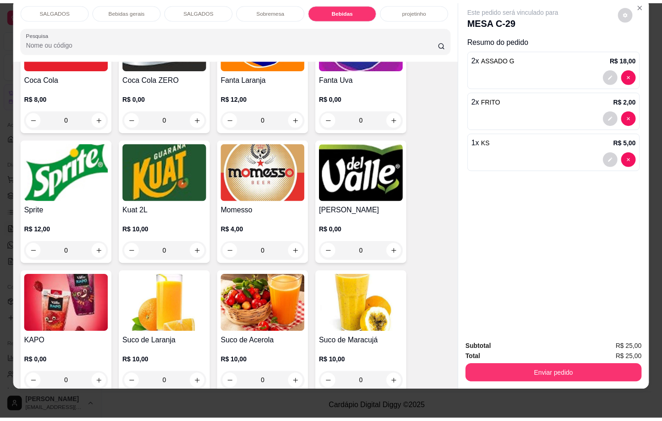
scroll to position [1798, 0]
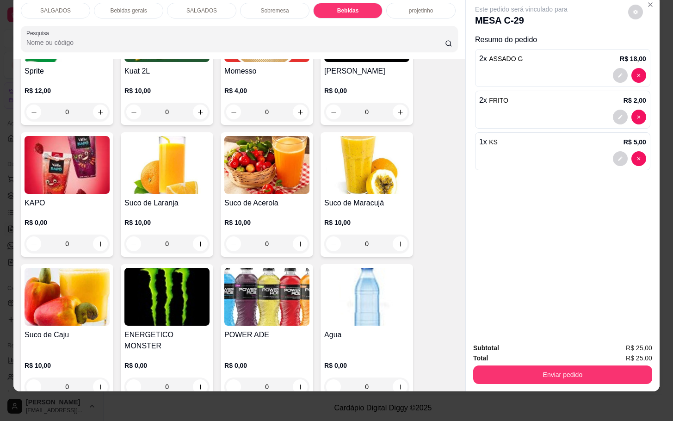
click at [376, 290] on img at bounding box center [366, 297] width 85 height 58
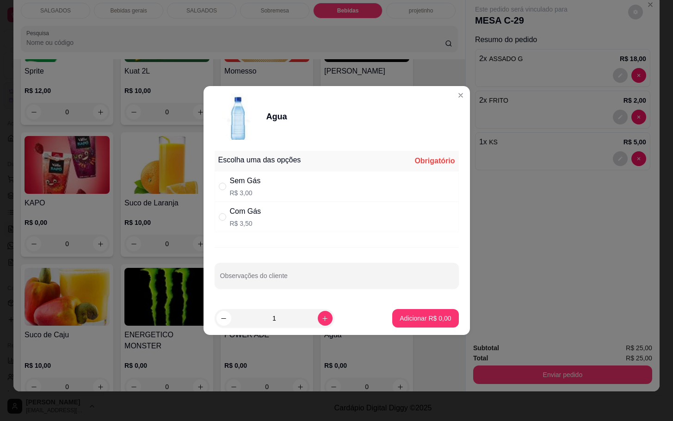
click at [359, 185] on div "Sem Gás R$ 3,00" at bounding box center [337, 186] width 244 height 31
radio input "true"
click at [432, 325] on button "Adicionar R$ 3,00" at bounding box center [425, 318] width 66 height 18
type input "1"
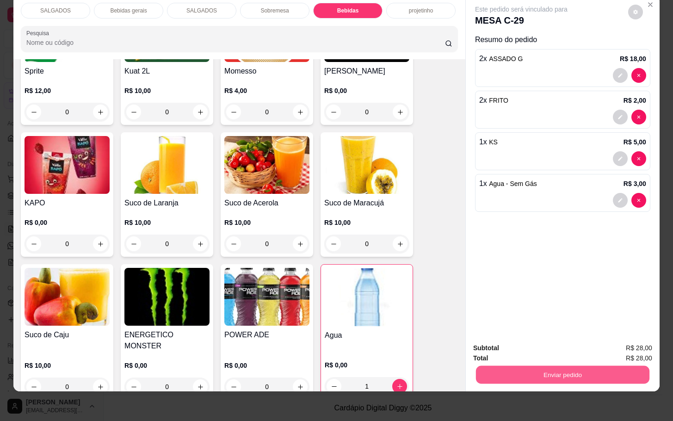
click at [526, 365] on button "Enviar pedido" at bounding box center [562, 374] width 173 height 18
click at [522, 349] on button "Não registrar e enviar pedido" at bounding box center [530, 341] width 93 height 17
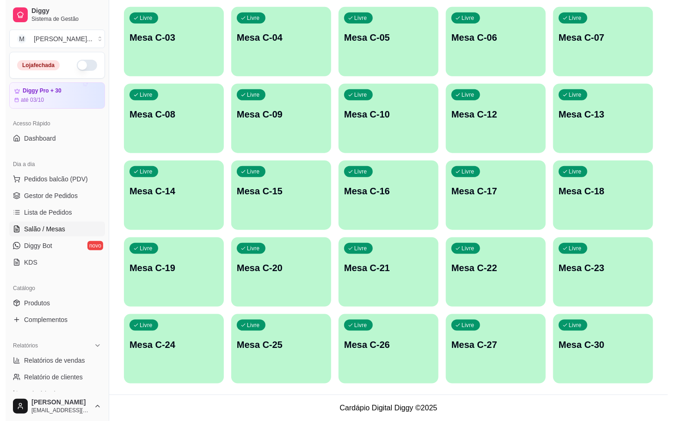
scroll to position [112, 0]
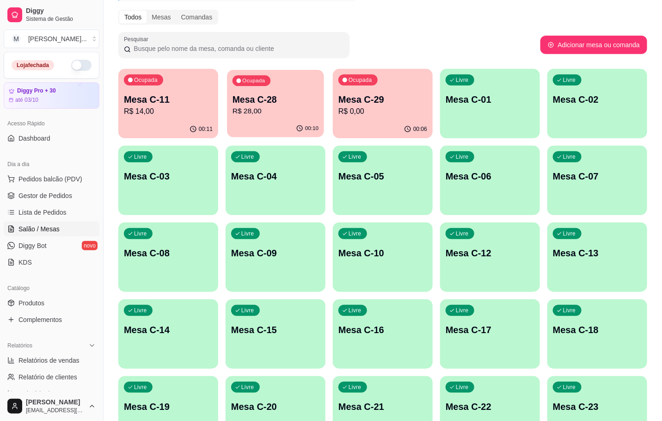
click at [307, 116] on p "R$ 28,00" at bounding box center [276, 111] width 86 height 11
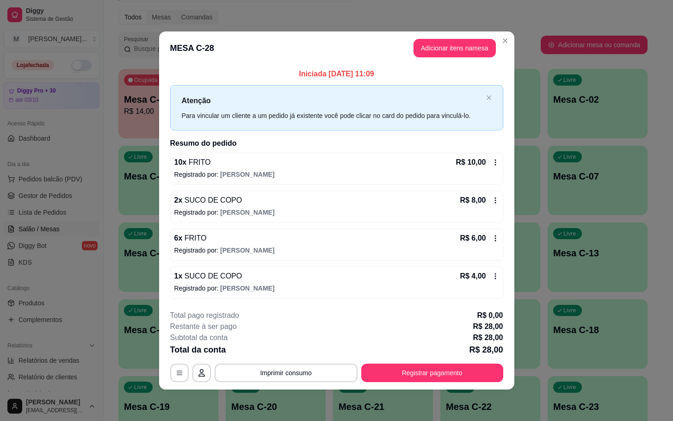
click at [462, 67] on div "Iniciada [DATE] 11:09 Atenção Para vincular um cliente a um pedido já existente…" at bounding box center [336, 183] width 355 height 237
click at [471, 60] on header "MESA C-28 Adicionar itens na mesa" at bounding box center [336, 47] width 355 height 33
click at [476, 50] on button "Adicionar itens na mesa" at bounding box center [454, 48] width 82 height 18
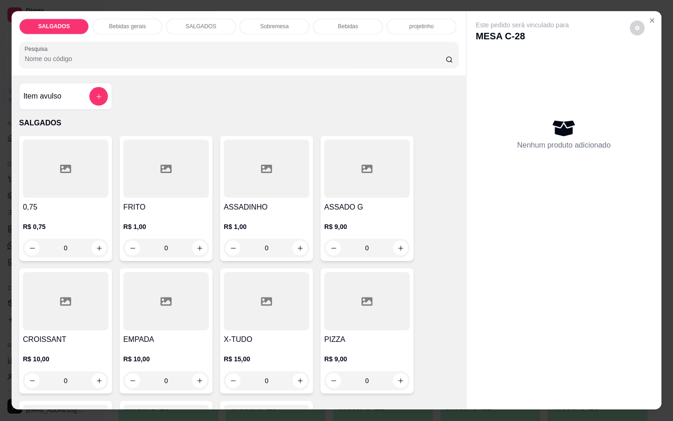
click at [469, 46] on div "Este pedido será vinculado para MESA C-28 Nenhum produto adicionado" at bounding box center [563, 203] width 195 height 383
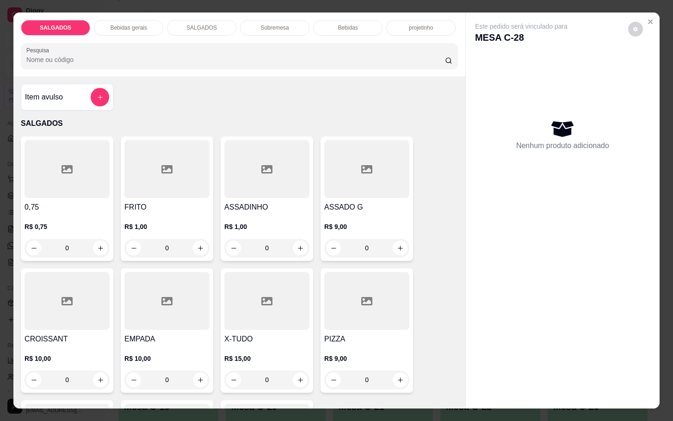
click at [195, 162] on div at bounding box center [166, 169] width 85 height 58
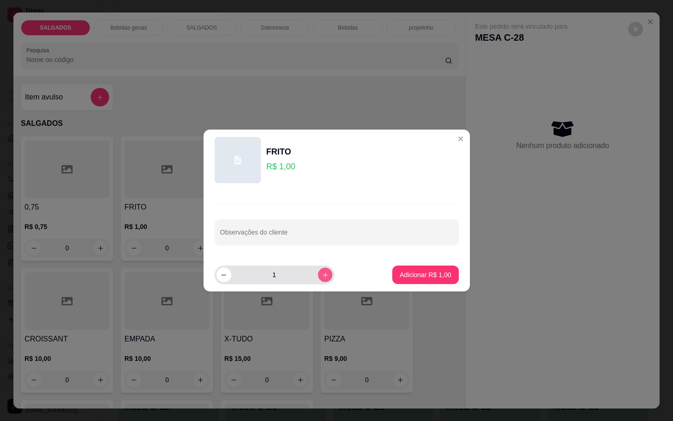
click at [322, 280] on button "increase-product-quantity" at bounding box center [325, 274] width 14 height 14
click at [319, 280] on button "increase-product-quantity" at bounding box center [325, 274] width 15 height 15
click at [319, 280] on button "increase-product-quantity" at bounding box center [325, 274] width 14 height 14
click at [318, 279] on button "increase-product-quantity" at bounding box center [325, 274] width 14 height 14
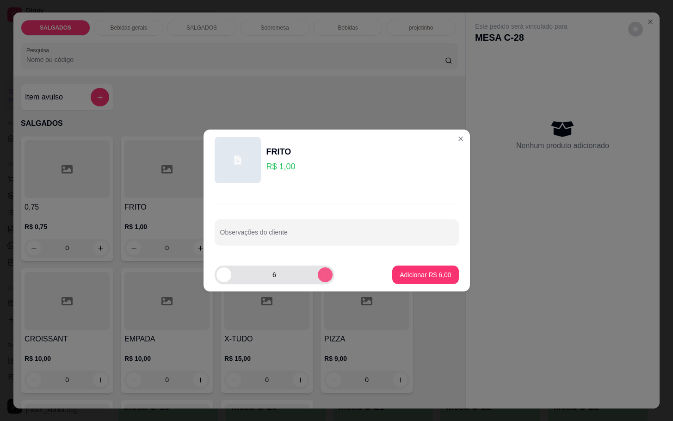
click at [318, 279] on button "increase-product-quantity" at bounding box center [325, 274] width 15 height 15
type input "7"
click at [443, 280] on button "Adicionar R$ 7,00" at bounding box center [425, 275] width 64 height 18
type input "7"
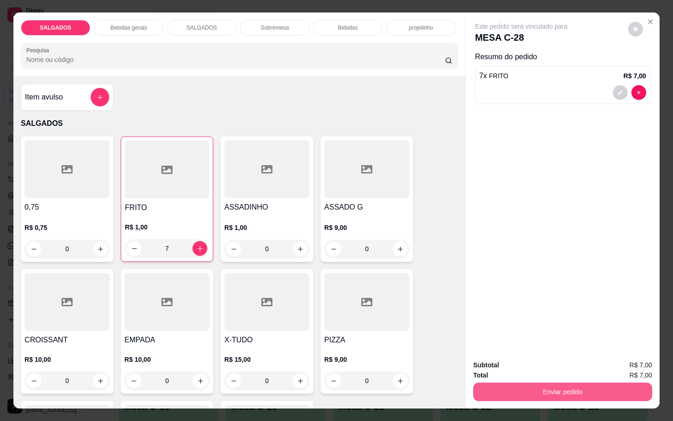
click at [507, 382] on button "Enviar pedido" at bounding box center [562, 391] width 179 height 18
click at [511, 362] on button "Não registrar e enviar pedido" at bounding box center [530, 364] width 96 height 18
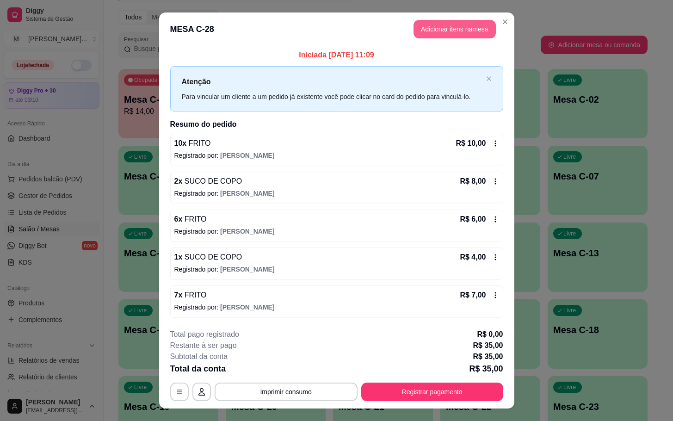
click at [438, 23] on button "Adicionar itens na mesa" at bounding box center [454, 29] width 82 height 18
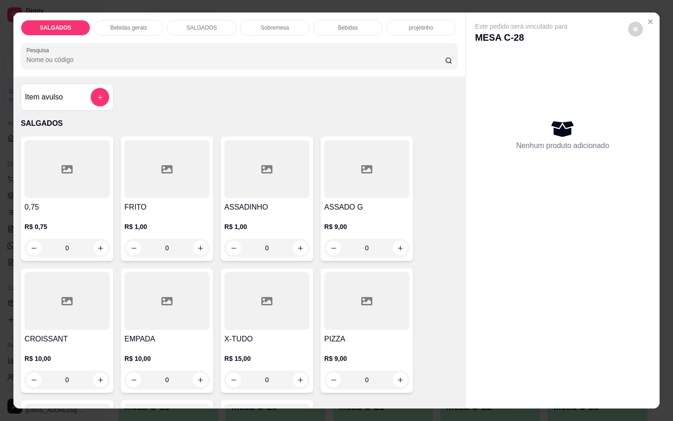
click at [145, 26] on div "Bebidas gerais" at bounding box center [128, 28] width 69 height 16
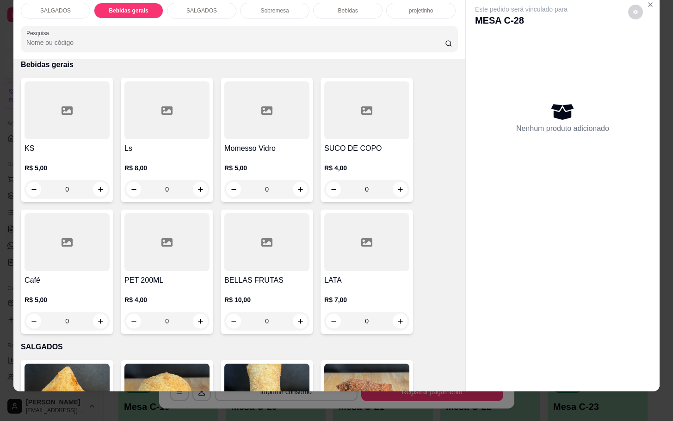
click at [326, 116] on div at bounding box center [366, 110] width 85 height 58
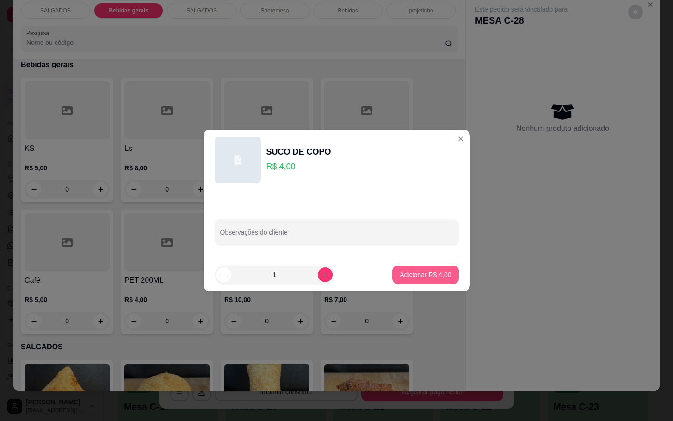
click at [399, 272] on p "Adicionar R$ 4,00" at bounding box center [424, 274] width 51 height 9
type input "1"
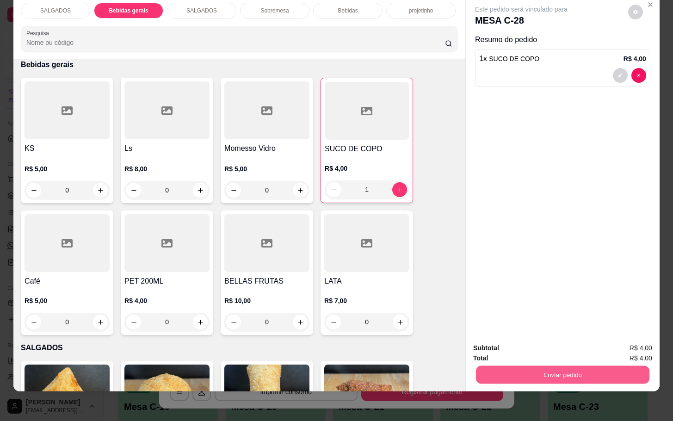
click at [598, 365] on button "Enviar pedido" at bounding box center [562, 374] width 173 height 18
click at [563, 341] on button "Não registrar e enviar pedido" at bounding box center [530, 342] width 96 height 18
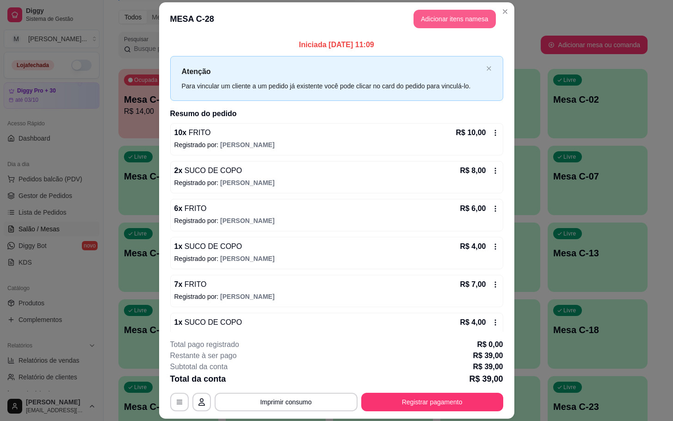
click at [483, 17] on button "Adicionar itens na mesa" at bounding box center [454, 19] width 82 height 18
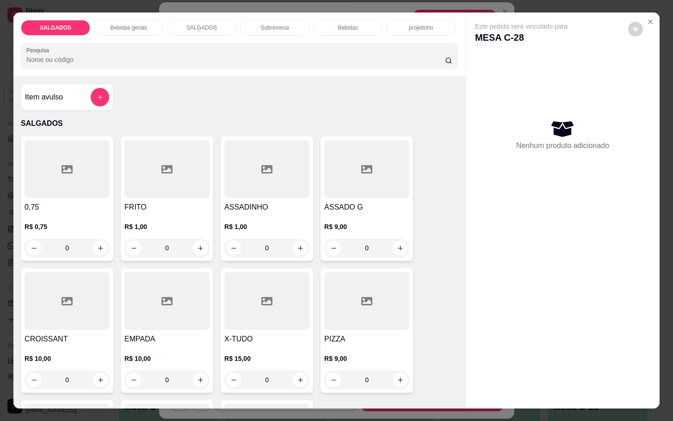
click at [281, 27] on div "Sobremesa" at bounding box center [274, 28] width 69 height 16
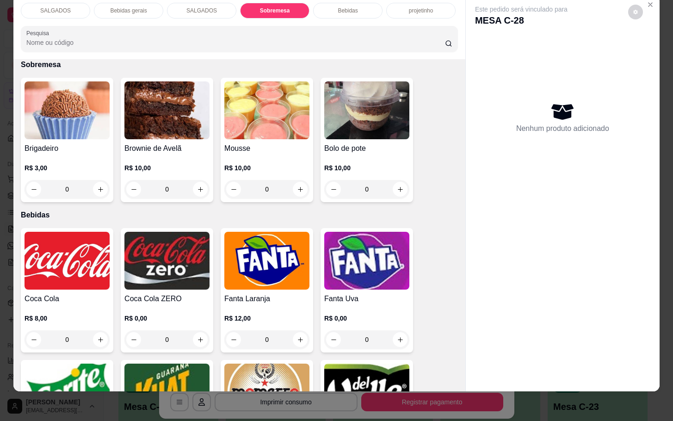
click at [244, 114] on img at bounding box center [266, 110] width 85 height 58
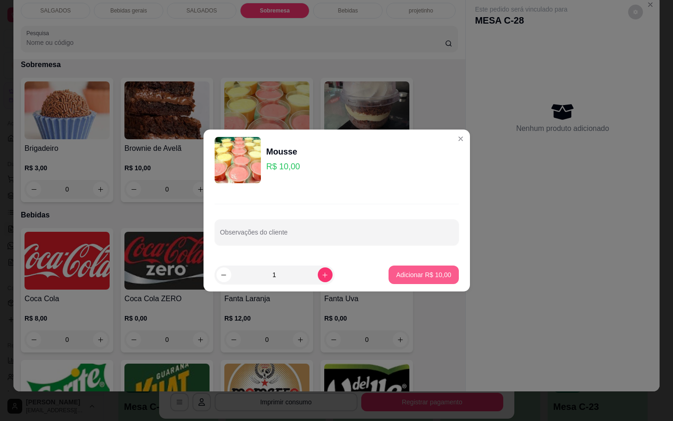
click at [422, 273] on p "Adicionar R$ 10,00" at bounding box center [423, 274] width 55 height 9
type input "1"
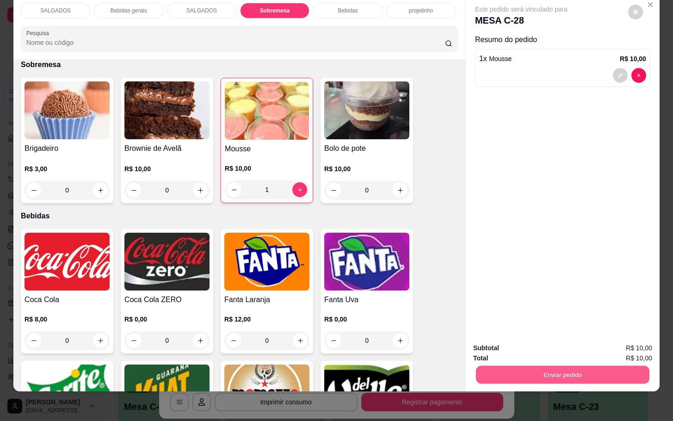
click at [537, 365] on button "Enviar pedido" at bounding box center [562, 374] width 173 height 18
click at [539, 347] on button "Não registrar e enviar pedido" at bounding box center [530, 342] width 96 height 18
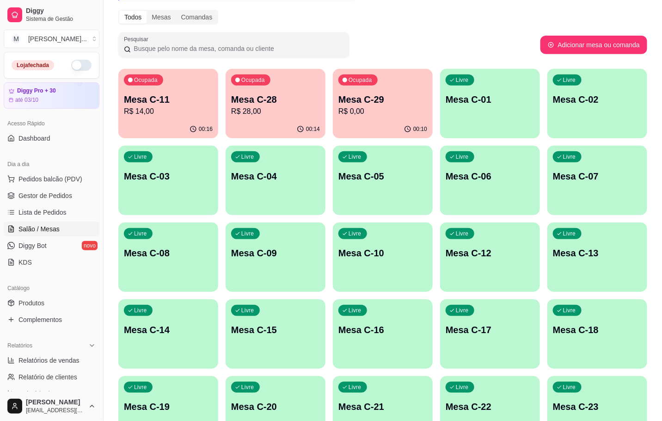
click at [207, 94] on p "Mesa C-11" at bounding box center [168, 99] width 89 height 13
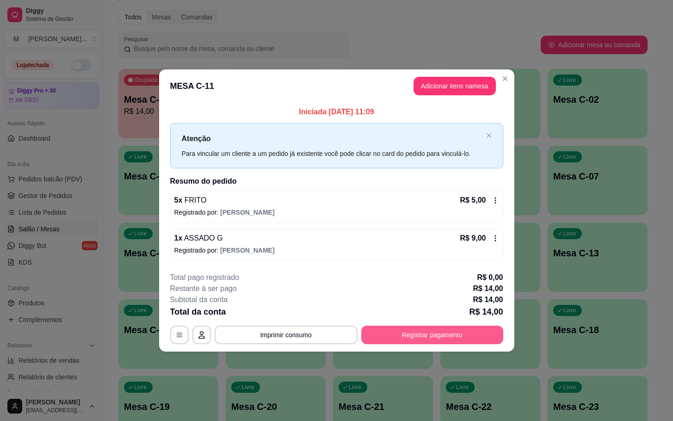
click at [418, 337] on button "Registrar pagamento" at bounding box center [432, 334] width 142 height 18
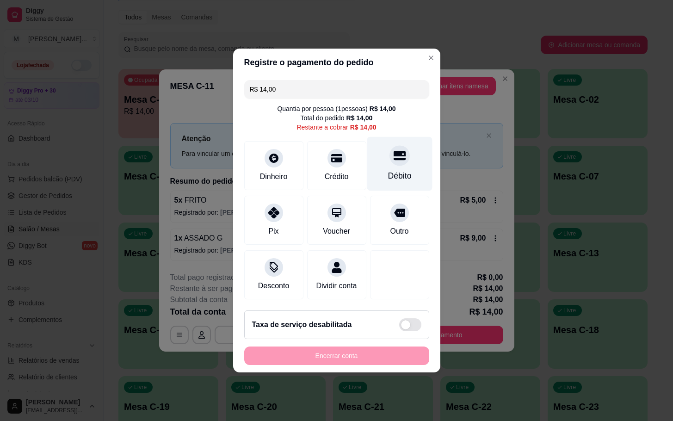
click at [401, 177] on div "Débito" at bounding box center [399, 164] width 65 height 54
type input "R$ 0,00"
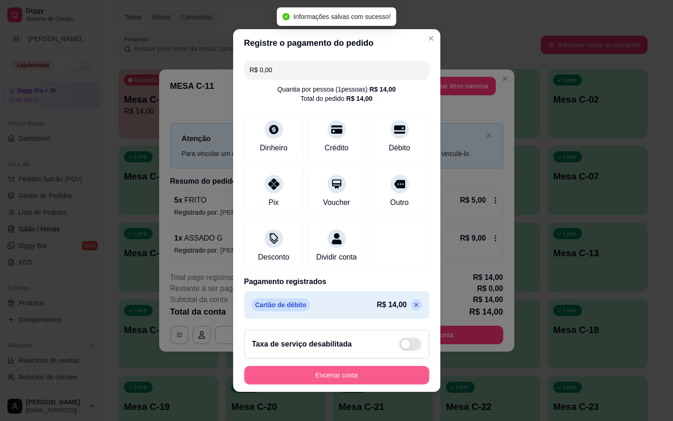
click at [368, 372] on div "Encerrar conta" at bounding box center [336, 375] width 185 height 18
click at [366, 381] on button "Encerrar conta" at bounding box center [336, 375] width 185 height 18
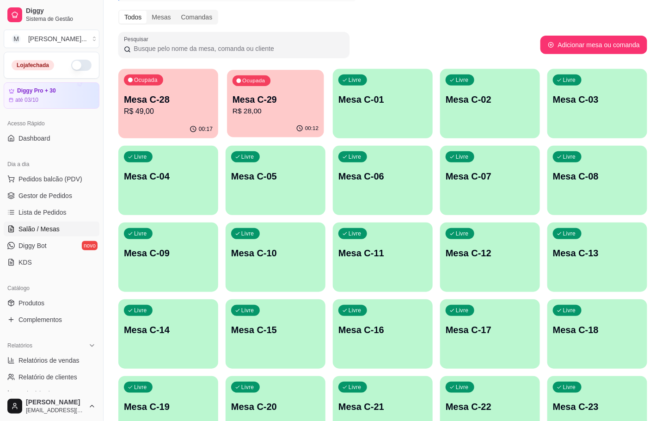
click at [290, 75] on div "Ocupada Mesa C-29 R$ 28,00" at bounding box center [275, 95] width 97 height 50
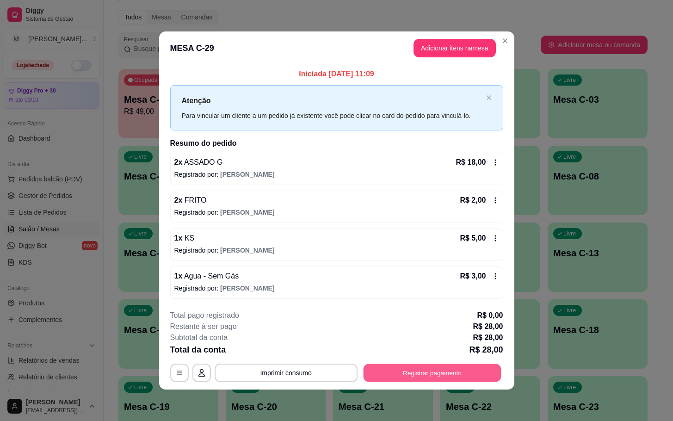
click at [497, 381] on button "Registrar pagamento" at bounding box center [432, 372] width 138 height 18
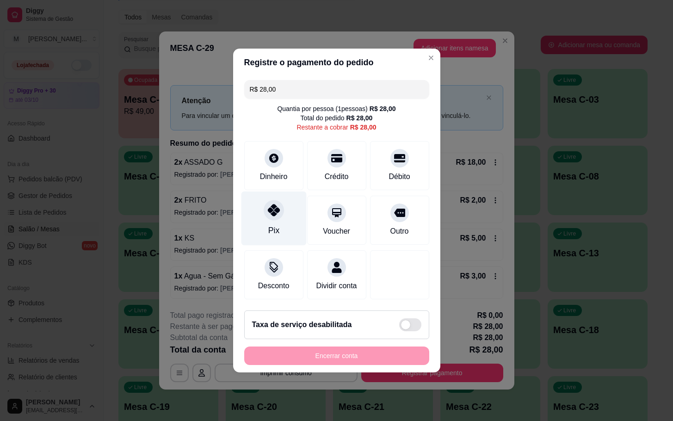
click at [267, 204] on icon at bounding box center [273, 210] width 12 height 12
type input "R$ 0,00"
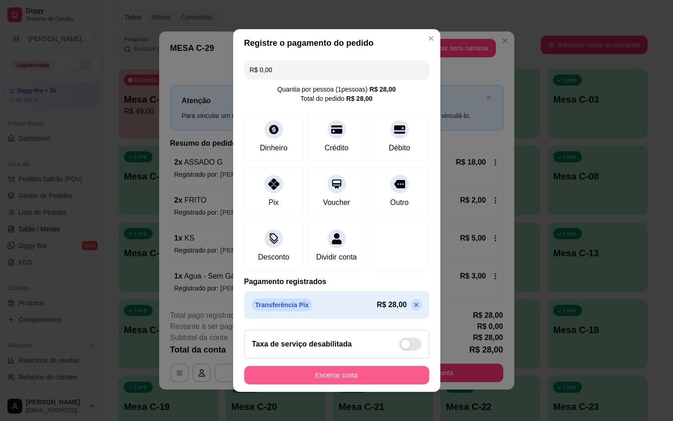
click at [396, 378] on button "Encerrar conta" at bounding box center [336, 375] width 185 height 18
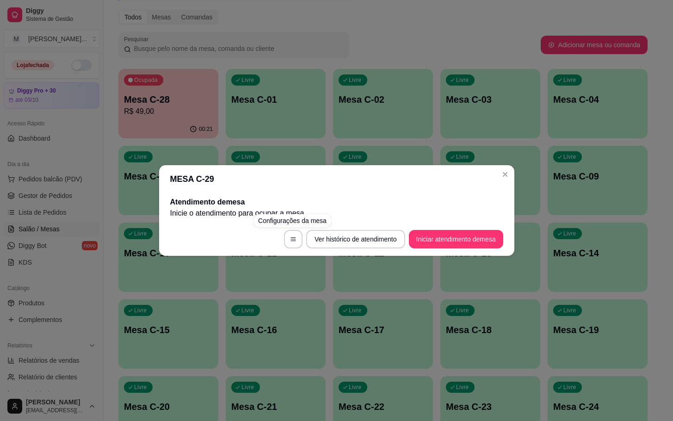
click at [304, 369] on div "MESA C-29 Atendimento de mesa Inicie o atendimento para ocupar a mesa . Ver his…" at bounding box center [336, 210] width 673 height 421
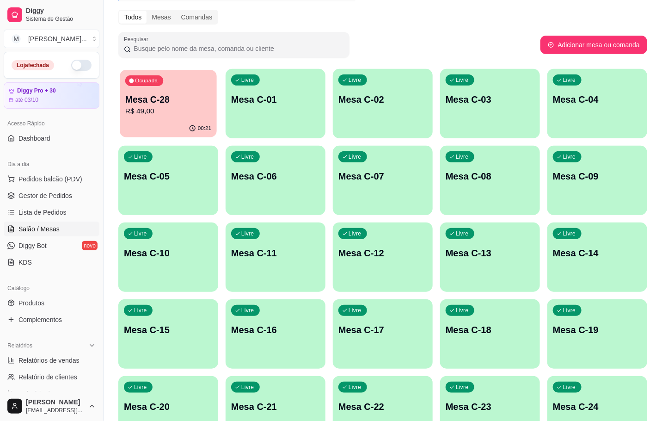
click at [199, 82] on div "Ocupada Mesa C-28 R$ 49,00" at bounding box center [168, 95] width 97 height 50
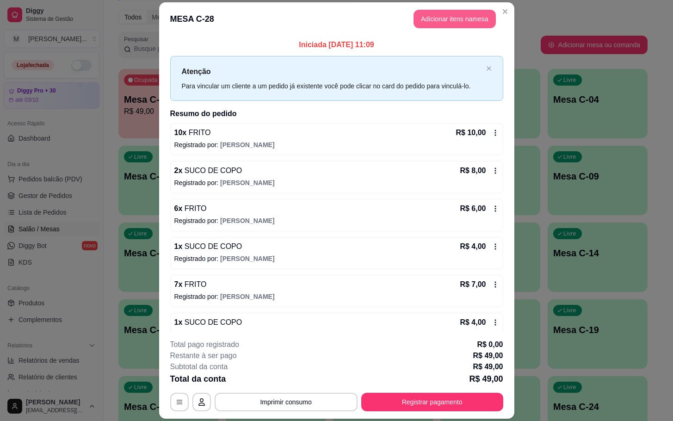
click at [429, 14] on button "Adicionar itens na mesa" at bounding box center [454, 19] width 82 height 18
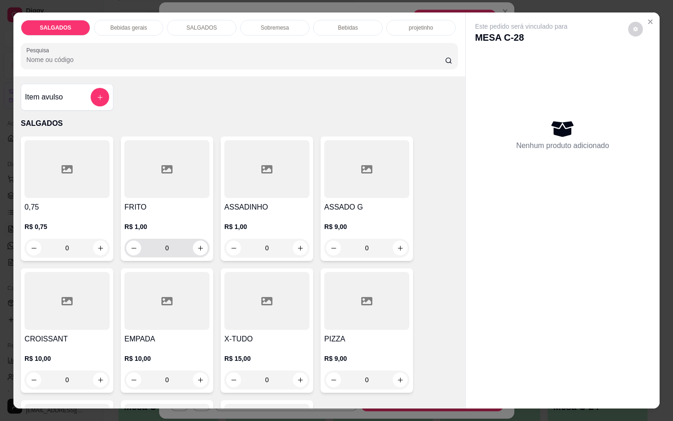
click at [184, 245] on input "0" at bounding box center [167, 248] width 52 height 18
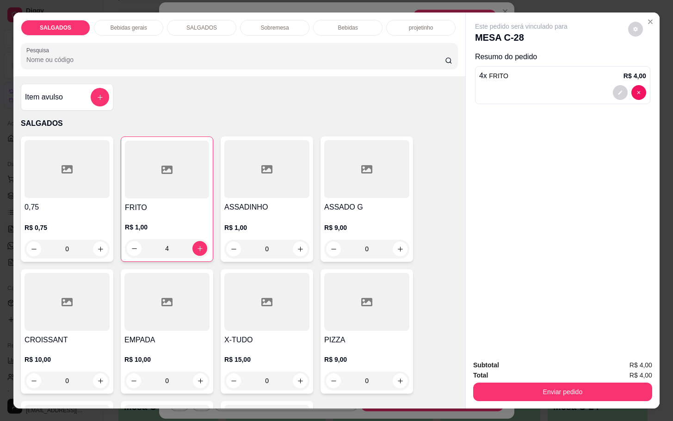
click at [204, 234] on div "FRITO R$ 1,00 4" at bounding box center [167, 198] width 92 height 125
click at [193, 249] on button "increase-product-quantity" at bounding box center [200, 248] width 14 height 14
type input "5"
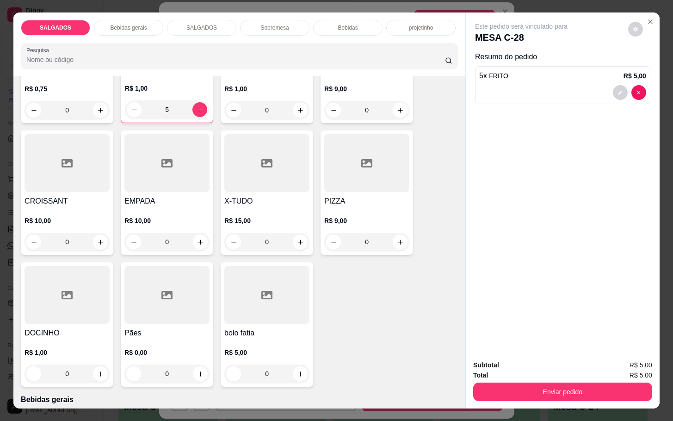
scroll to position [277, 0]
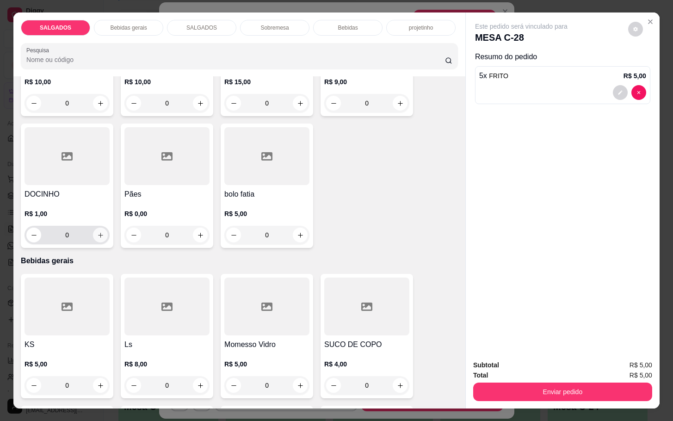
click at [97, 233] on icon "increase-product-quantity" at bounding box center [100, 235] width 7 height 7
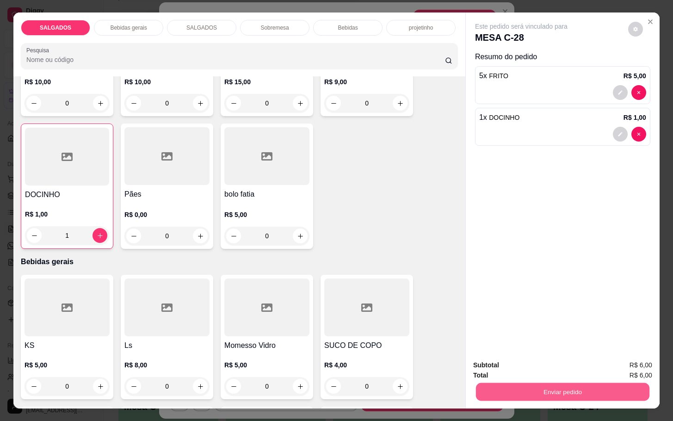
click at [536, 385] on button "Enviar pedido" at bounding box center [562, 391] width 173 height 18
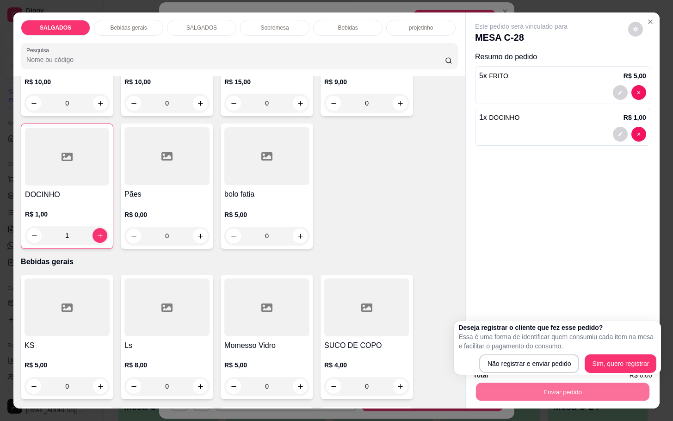
click at [380, 145] on div "0,75 R$ 0,75 0 FRITO R$ 1,00 5 ASSADINHO R$ 1,00 0 ASSADO G R$ 9,00 0 CROISSANT…" at bounding box center [239, 54] width 437 height 390
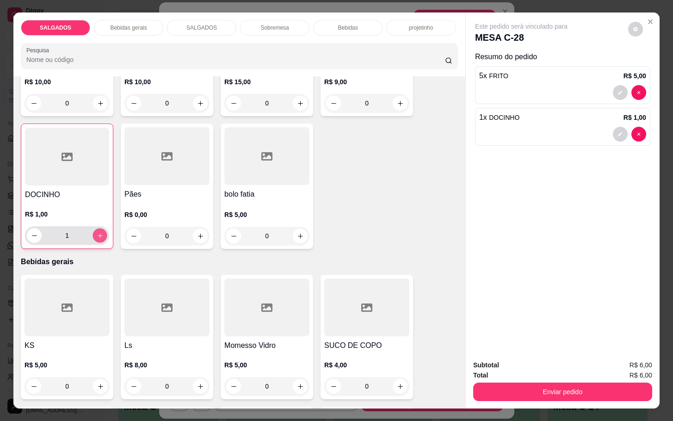
click at [98, 232] on icon "increase-product-quantity" at bounding box center [100, 235] width 7 height 7
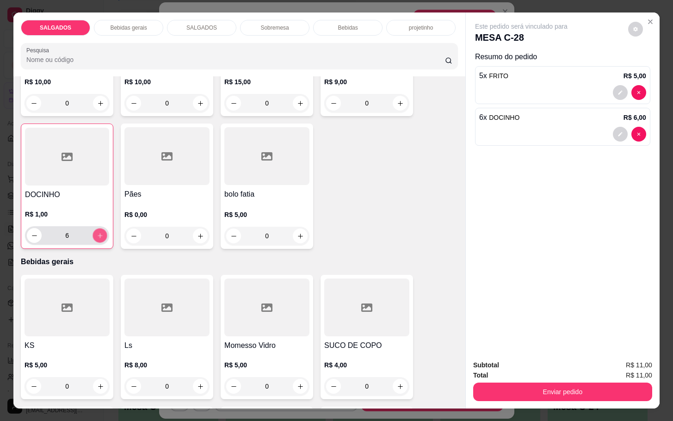
click at [98, 232] on icon "increase-product-quantity" at bounding box center [100, 235] width 7 height 7
type input "7"
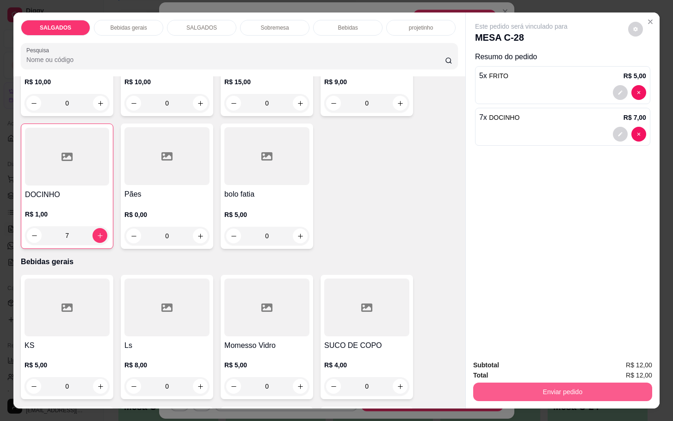
click at [547, 387] on button "Enviar pedido" at bounding box center [562, 391] width 179 height 18
click at [540, 370] on button "Não registrar e enviar pedido" at bounding box center [530, 364] width 96 height 18
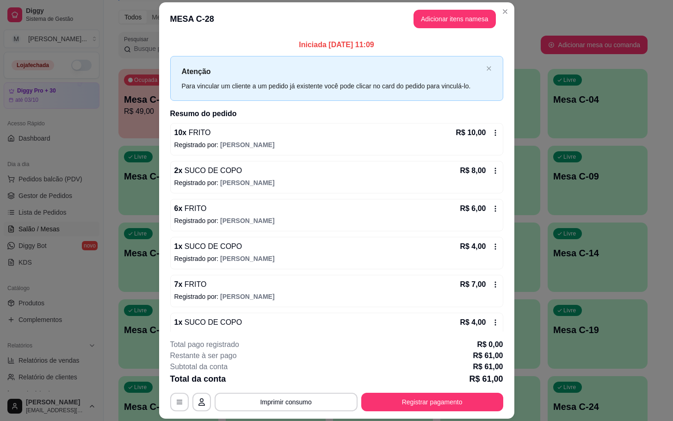
click at [467, 413] on footer "**********" at bounding box center [336, 375] width 355 height 87
click at [465, 411] on button "Registrar pagamento" at bounding box center [432, 402] width 142 height 18
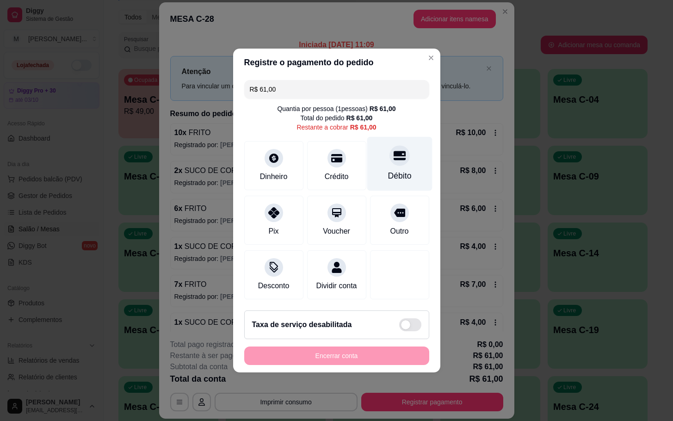
click at [399, 160] on div "Débito" at bounding box center [399, 164] width 65 height 54
type input "R$ 0,00"
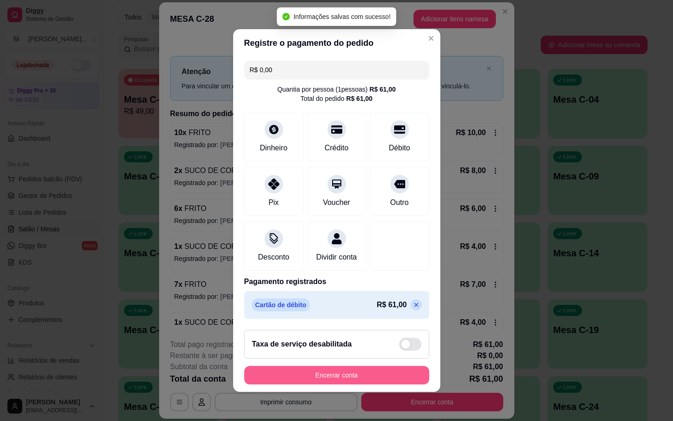
click at [342, 379] on button "Encerrar conta" at bounding box center [336, 375] width 185 height 18
